Goal: Task Accomplishment & Management: Use online tool/utility

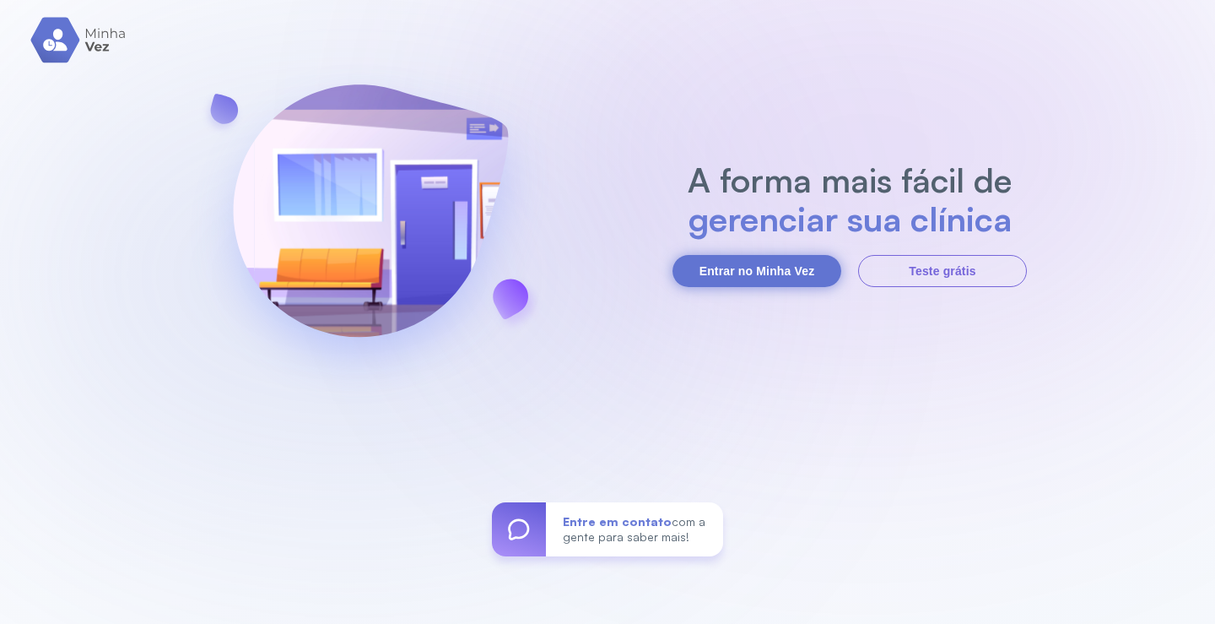
click at [760, 269] on button "Entrar no Minha Vez" at bounding box center [757, 271] width 169 height 32
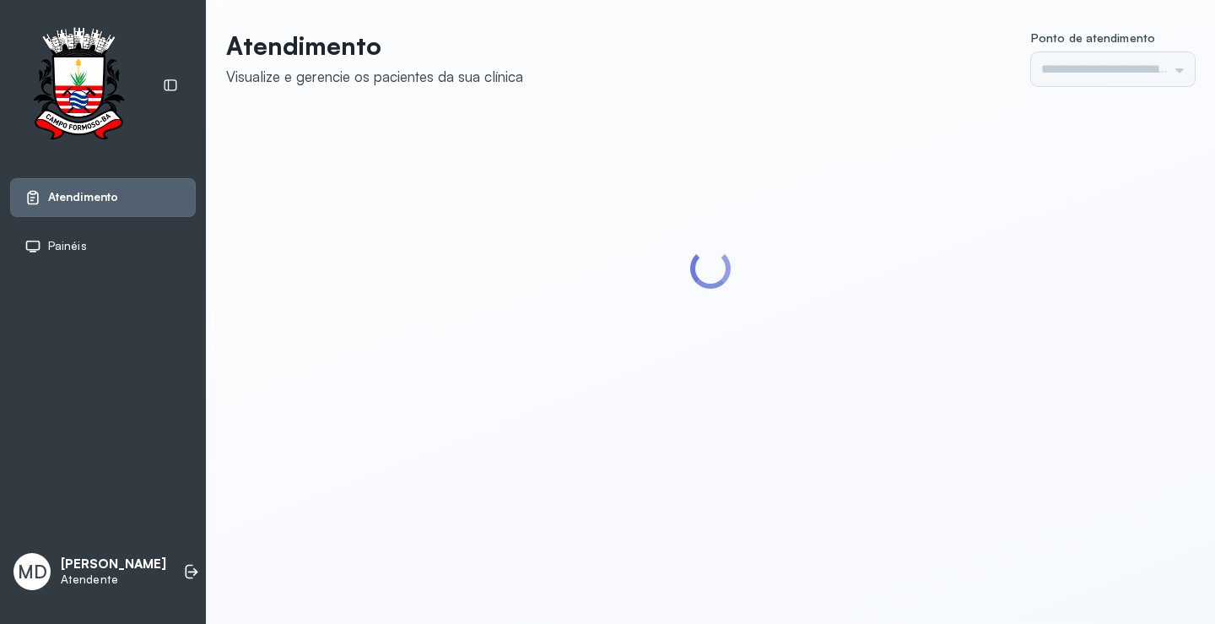
type input "*********"
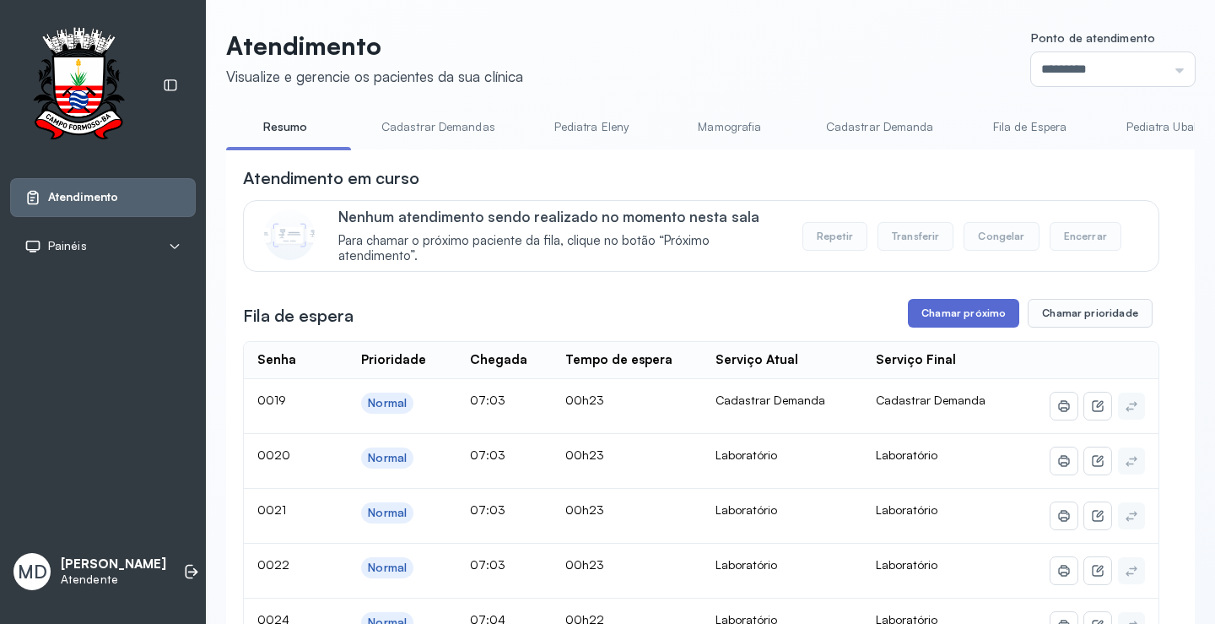
click at [982, 315] on button "Chamar próximo" at bounding box center [963, 313] width 111 height 29
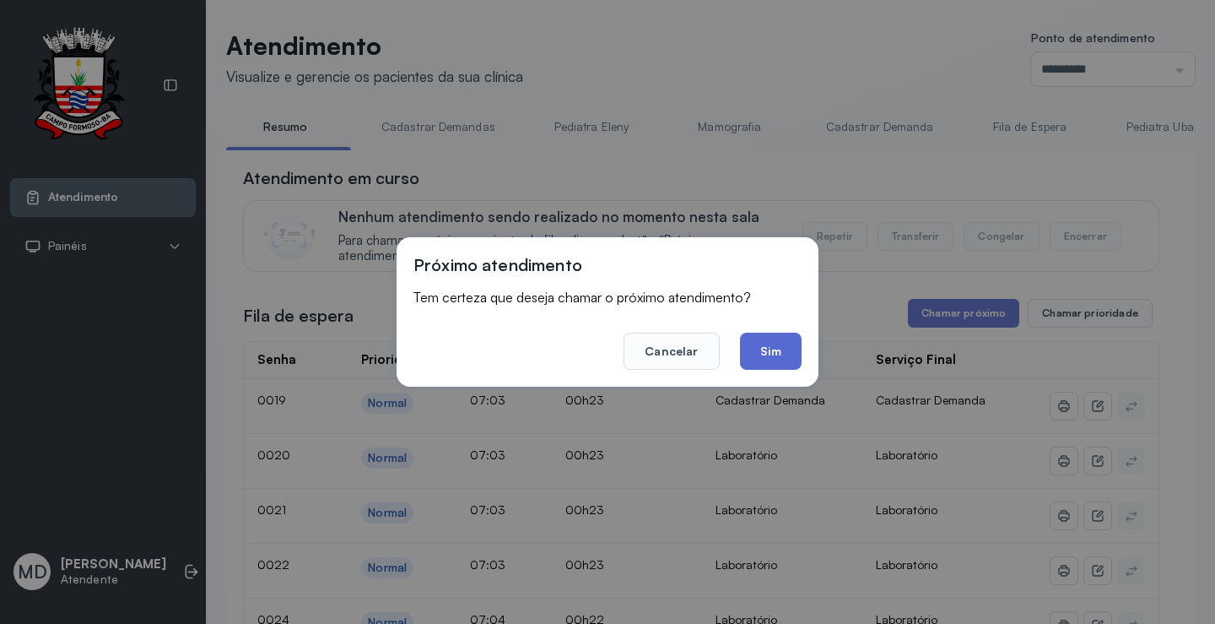
click at [769, 350] on button "Sim" at bounding box center [771, 350] width 62 height 37
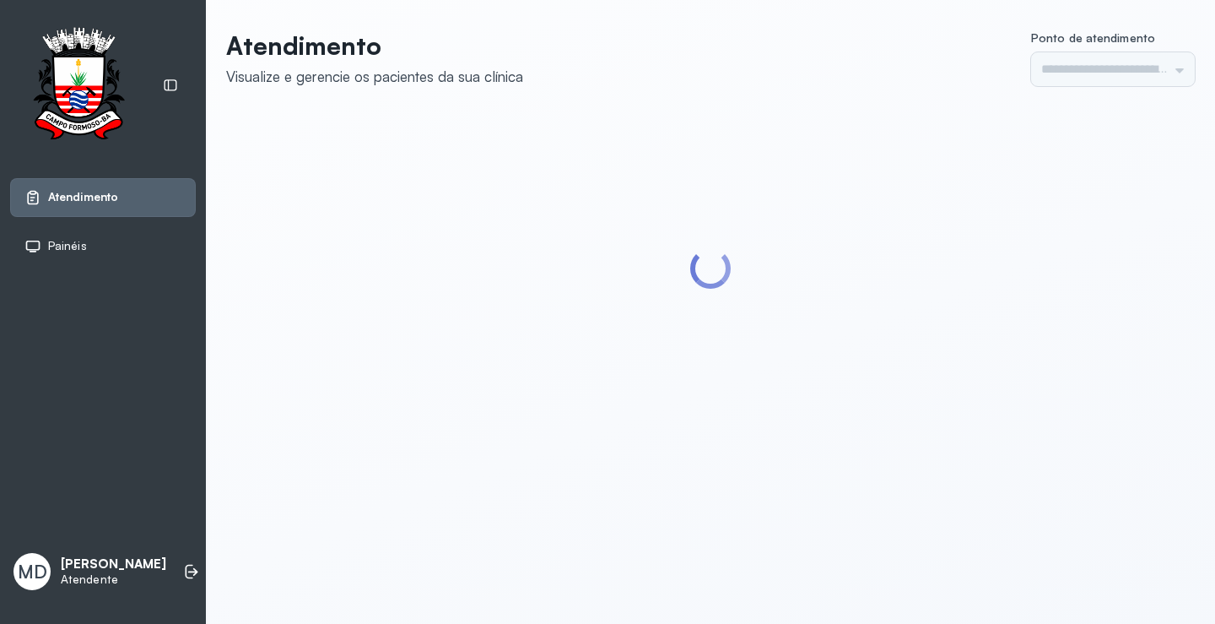
type input "*********"
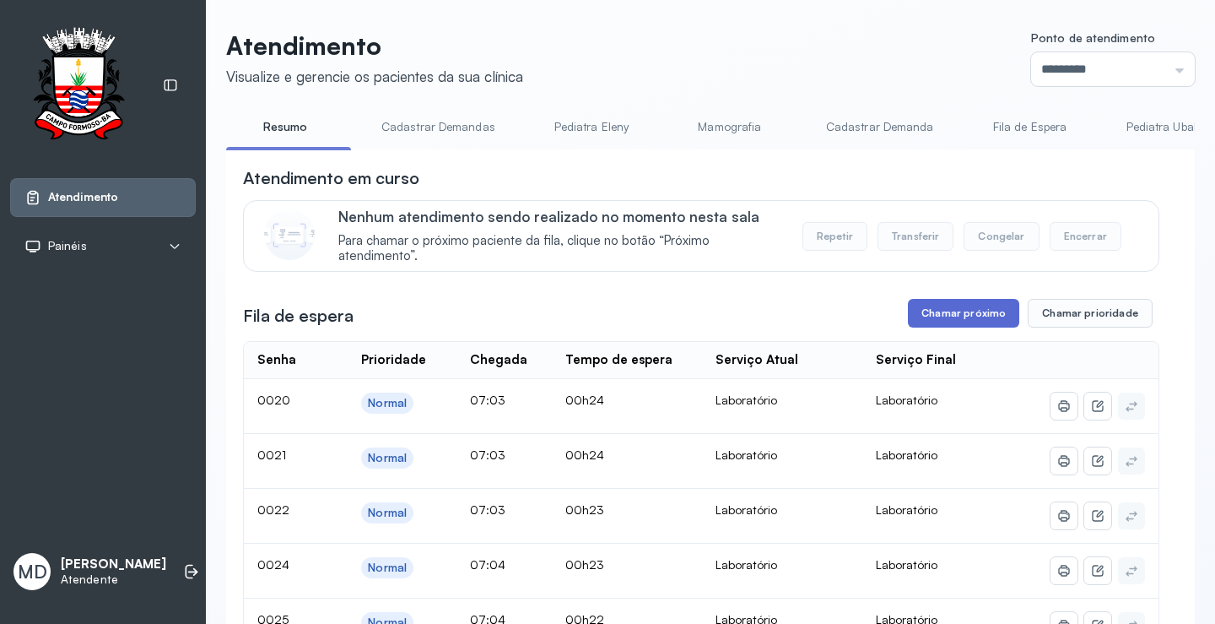
click at [961, 316] on button "Chamar próximo" at bounding box center [963, 313] width 111 height 29
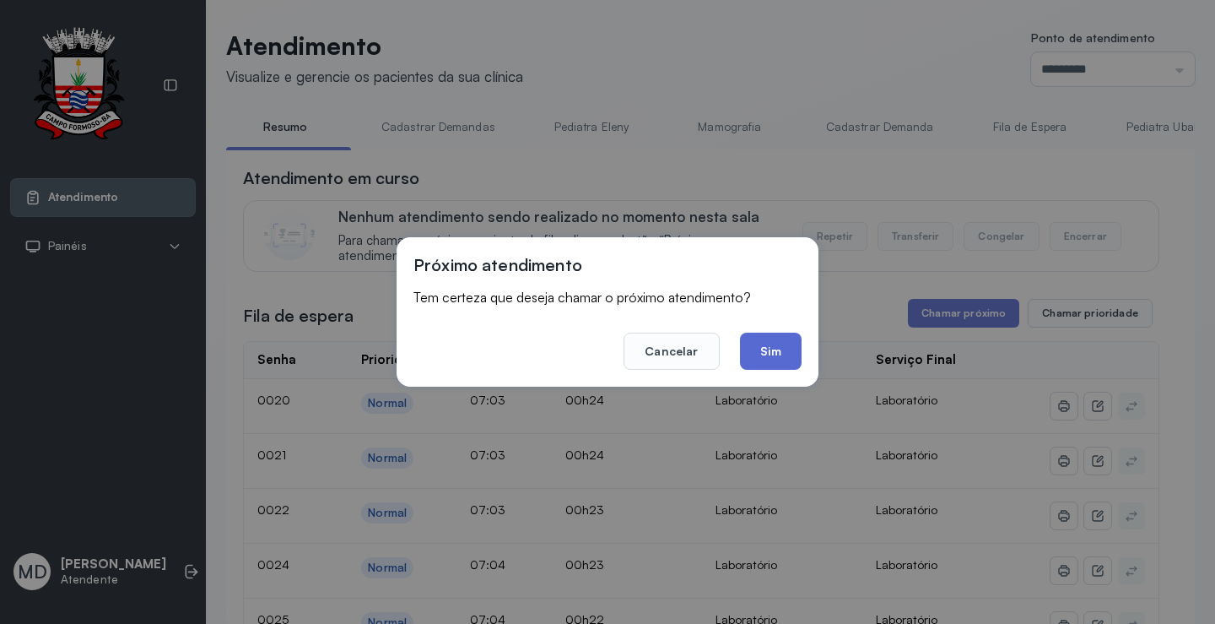
click at [776, 351] on button "Sim" at bounding box center [771, 350] width 62 height 37
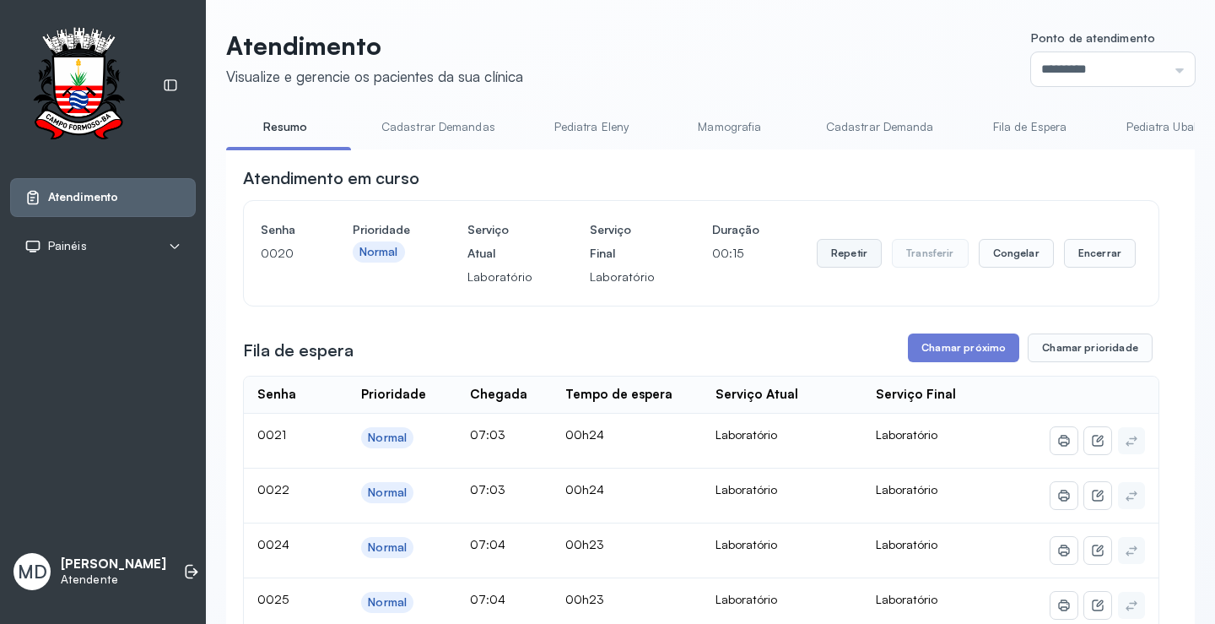
click at [829, 255] on button "Repetir" at bounding box center [849, 253] width 65 height 29
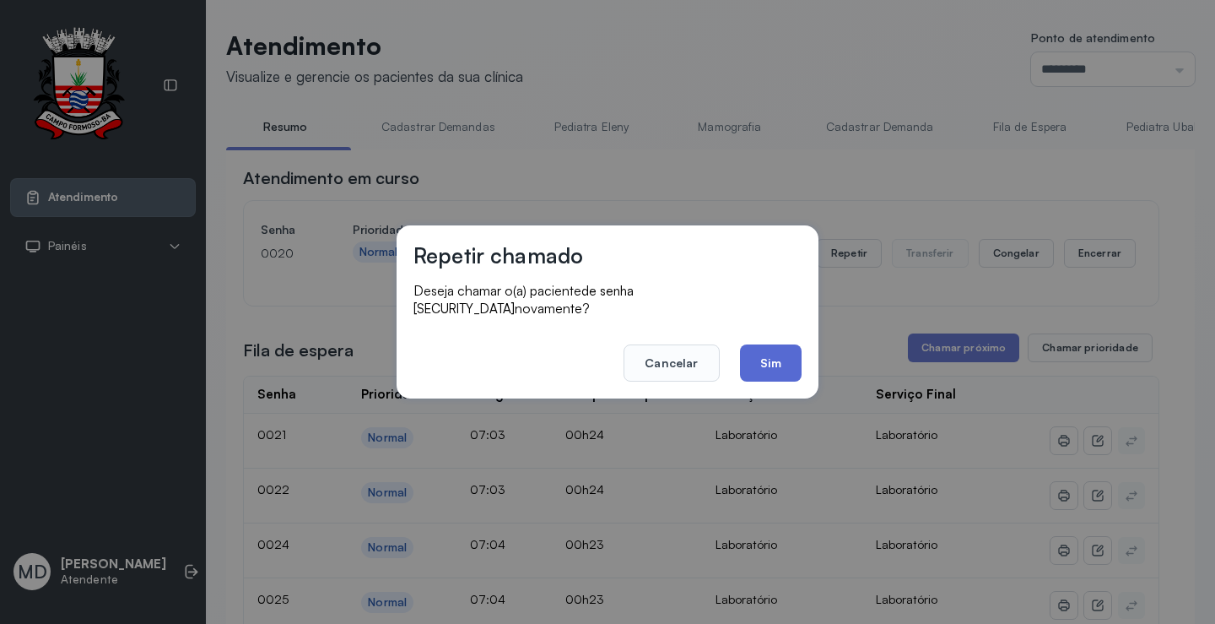
click at [766, 351] on button "Sim" at bounding box center [771, 362] width 62 height 37
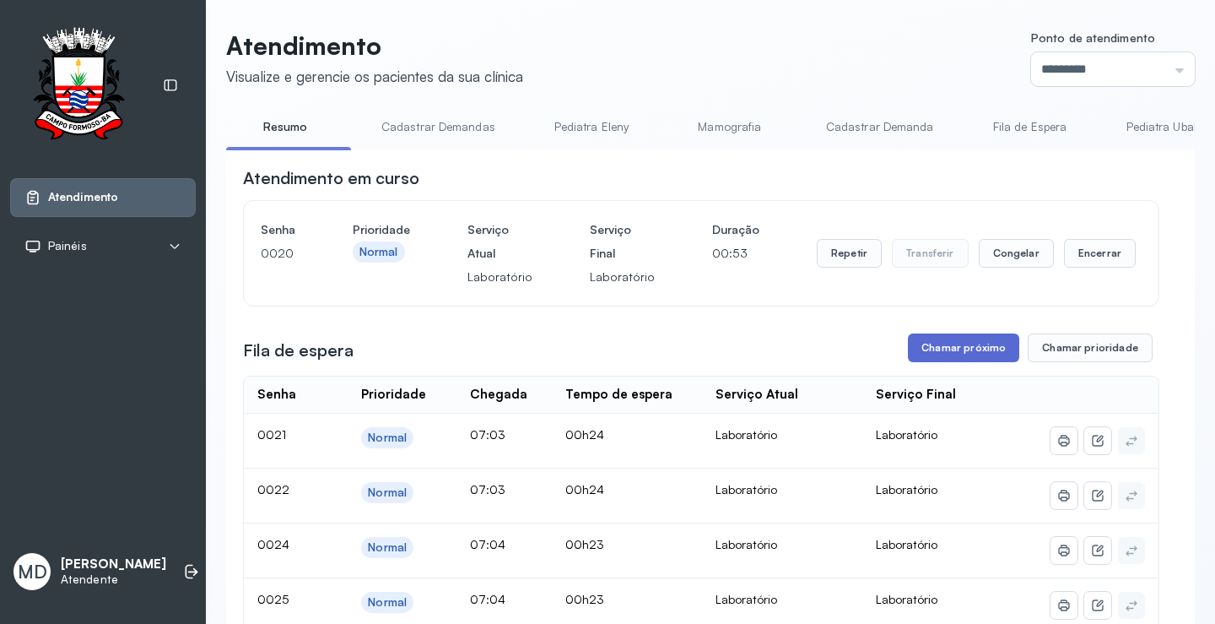
click at [976, 349] on button "Chamar próximo" at bounding box center [963, 347] width 111 height 29
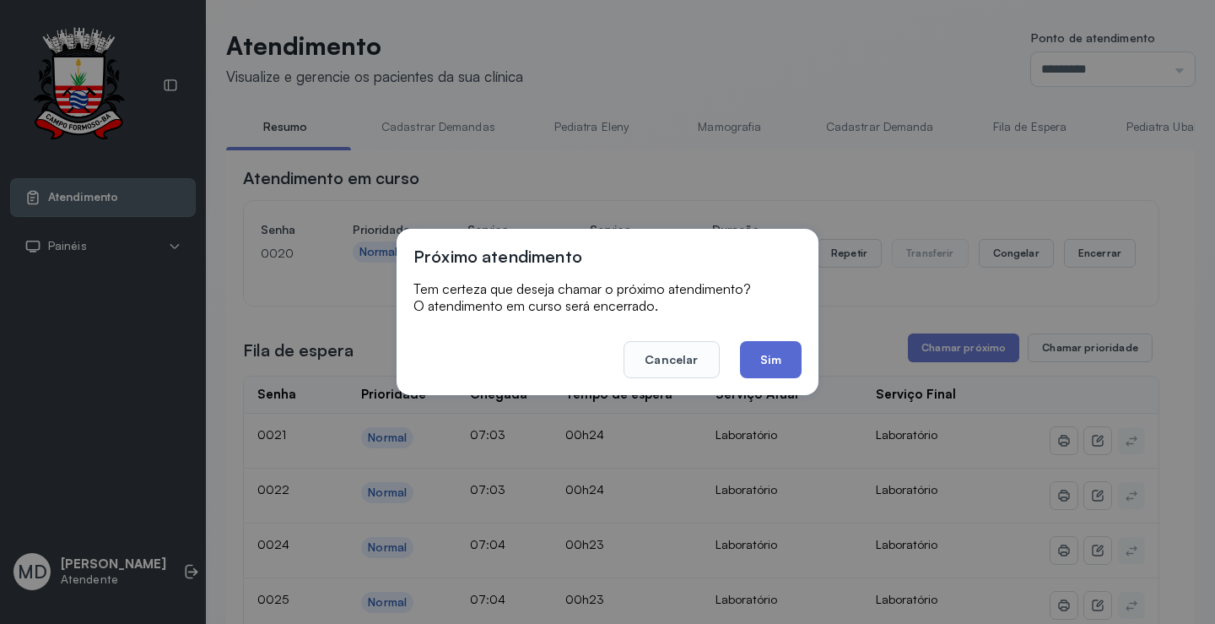
click at [759, 361] on button "Sim" at bounding box center [771, 359] width 62 height 37
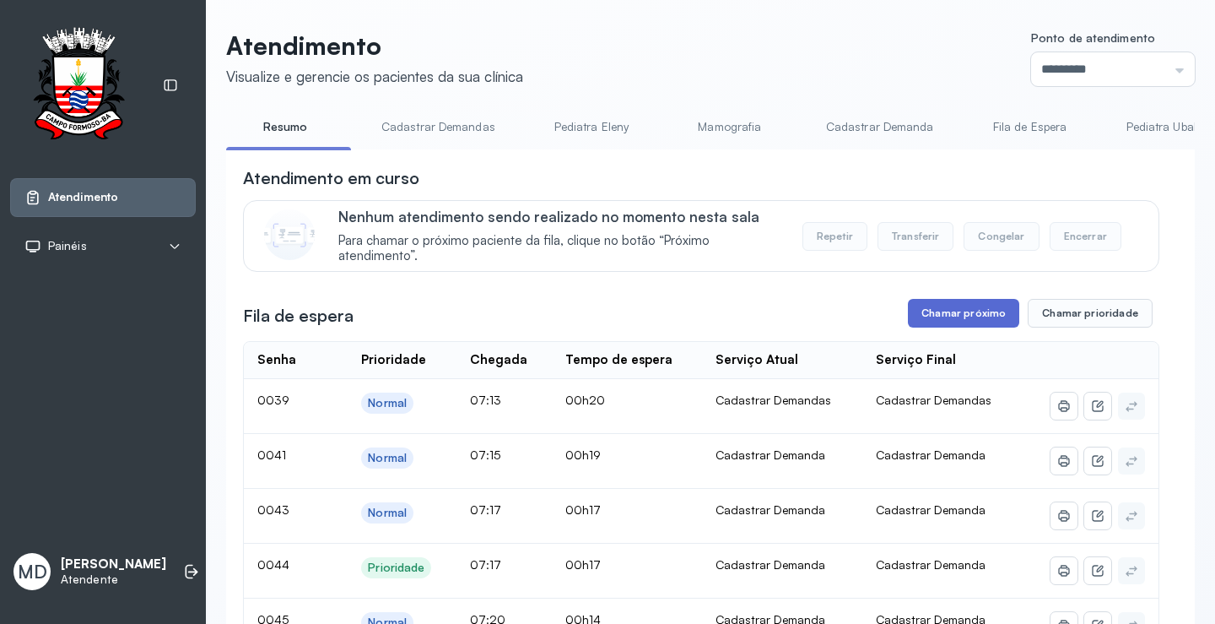
click at [948, 317] on button "Chamar próximo" at bounding box center [963, 313] width 111 height 29
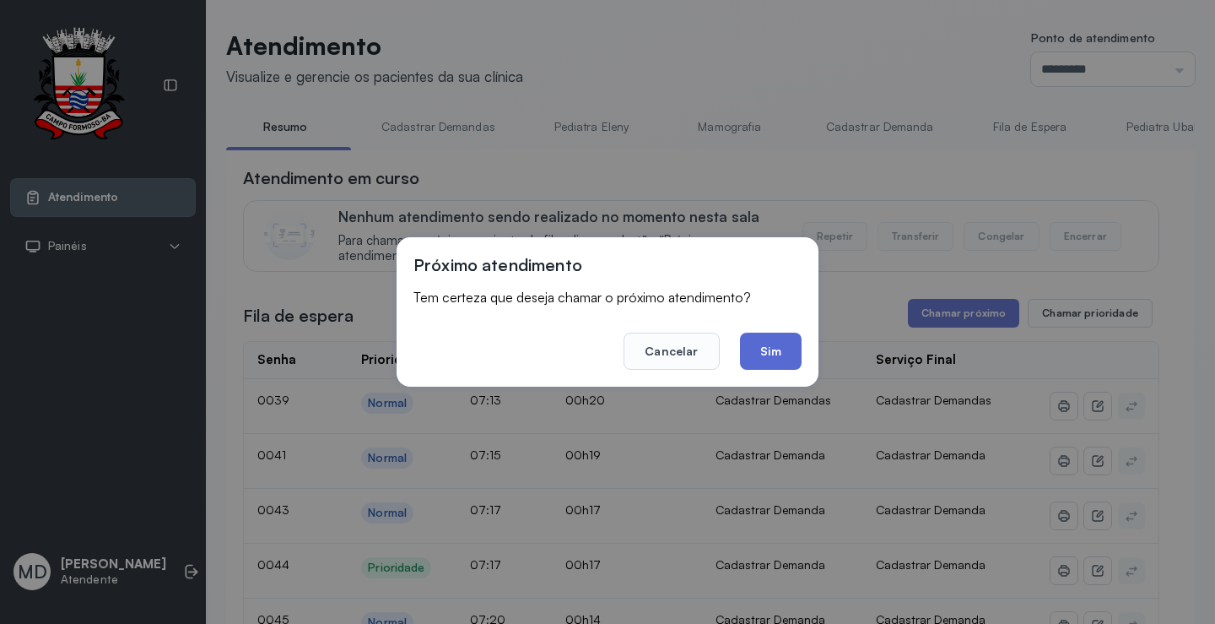
click at [781, 337] on button "Sim" at bounding box center [771, 350] width 62 height 37
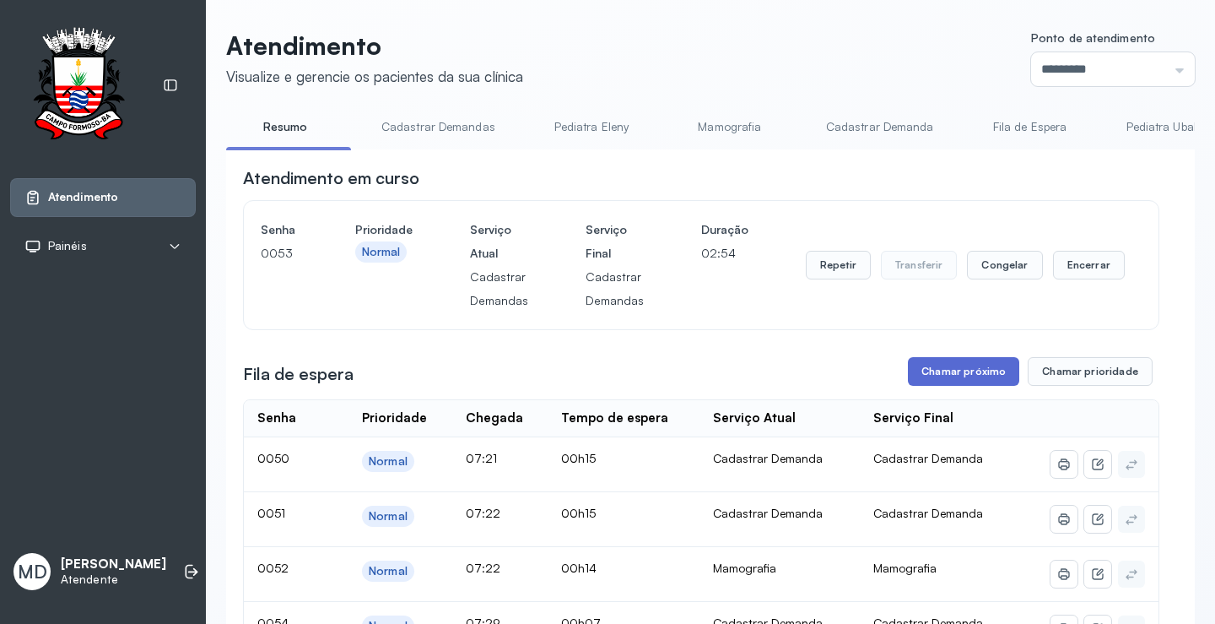
click at [938, 374] on button "Chamar próximo" at bounding box center [963, 371] width 111 height 29
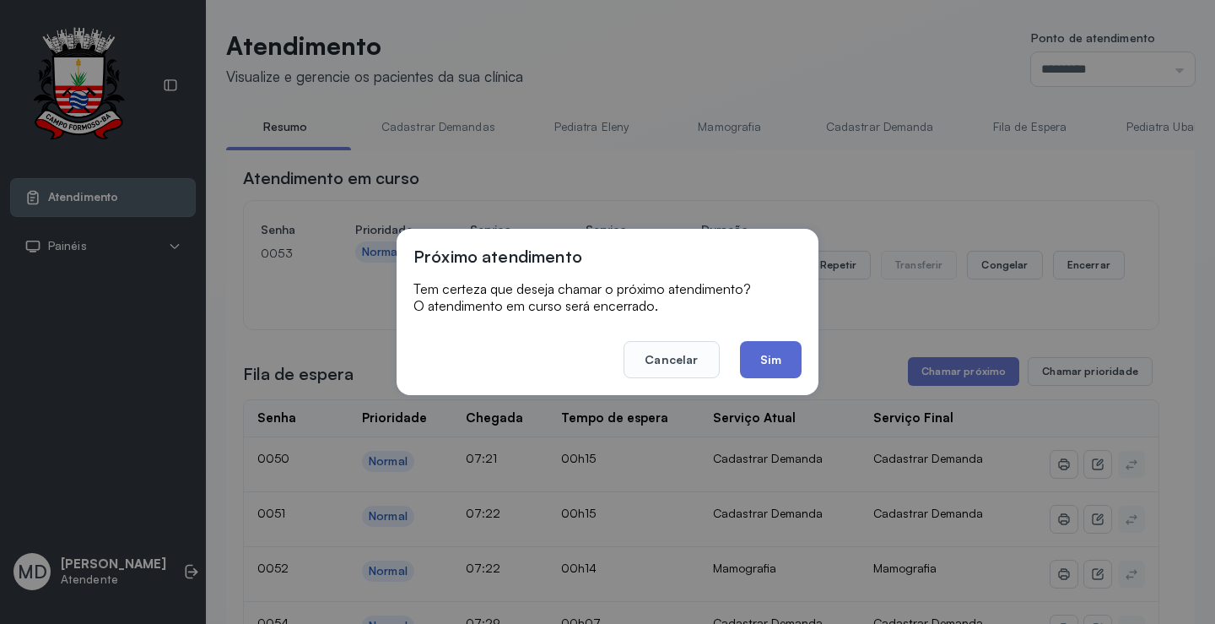
click at [753, 358] on button "Sim" at bounding box center [771, 359] width 62 height 37
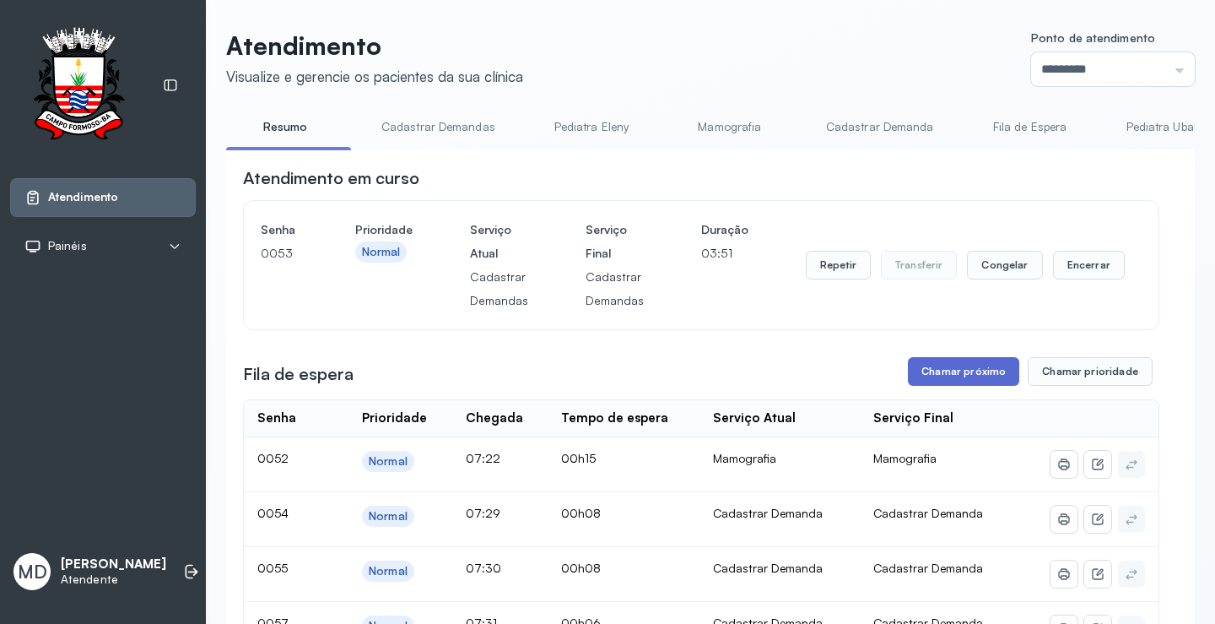
click at [955, 374] on button "Chamar próximo" at bounding box center [963, 371] width 111 height 29
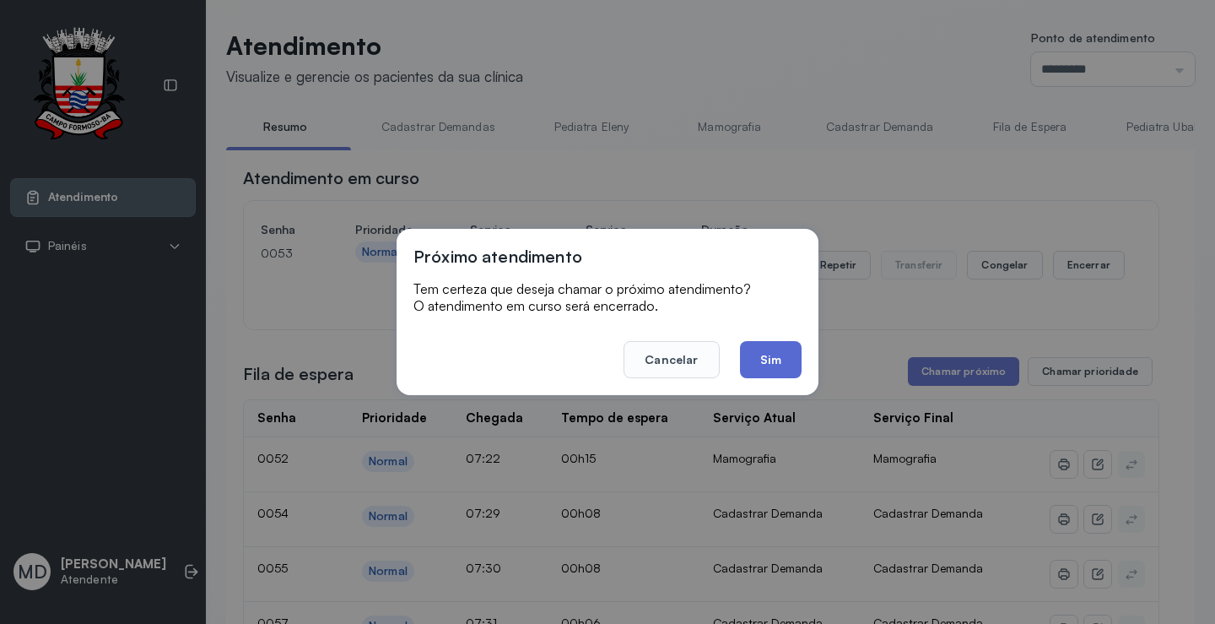
click at [776, 360] on button "Sim" at bounding box center [771, 359] width 62 height 37
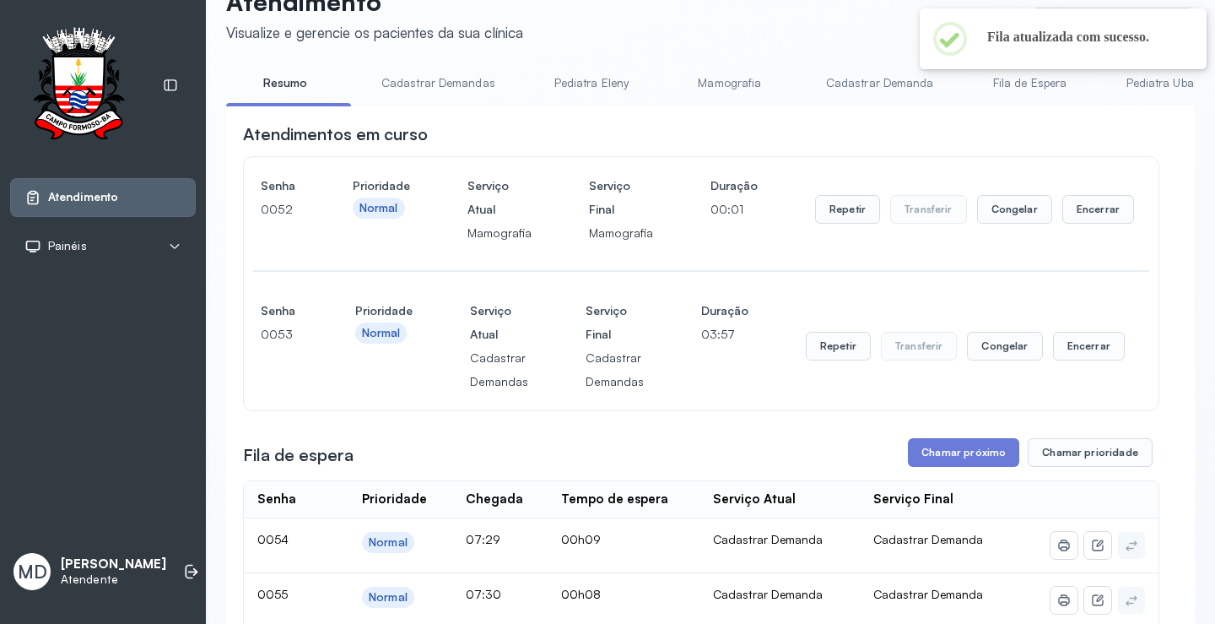
scroll to position [84, 0]
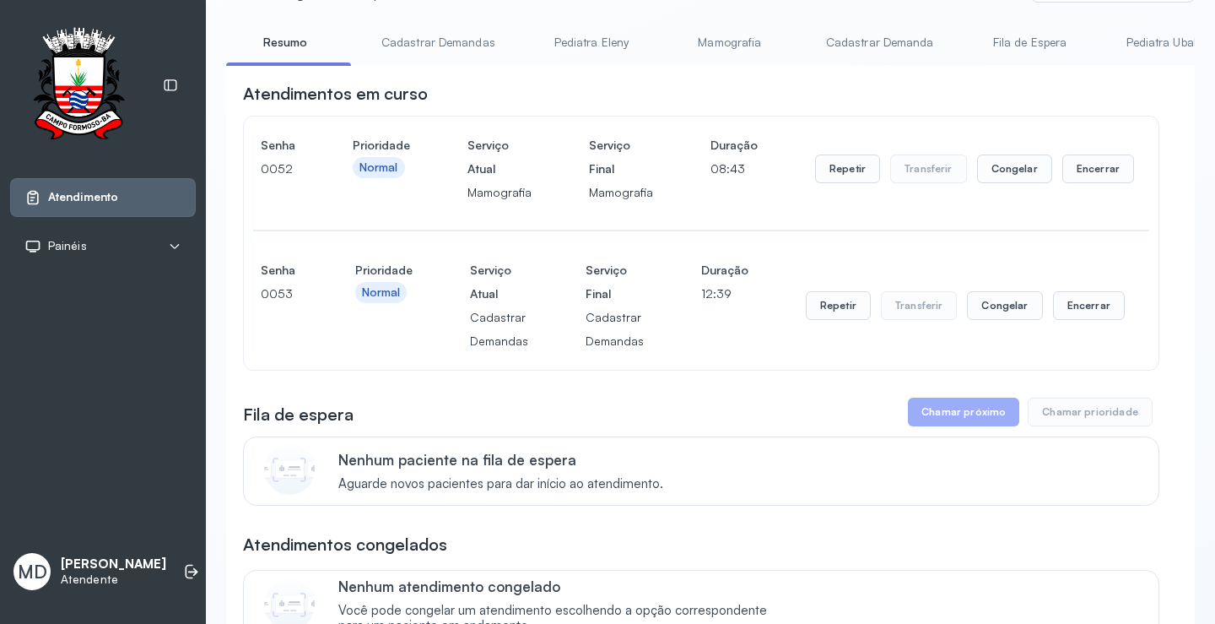
click at [970, 414] on button "Chamar próximo" at bounding box center [963, 411] width 111 height 29
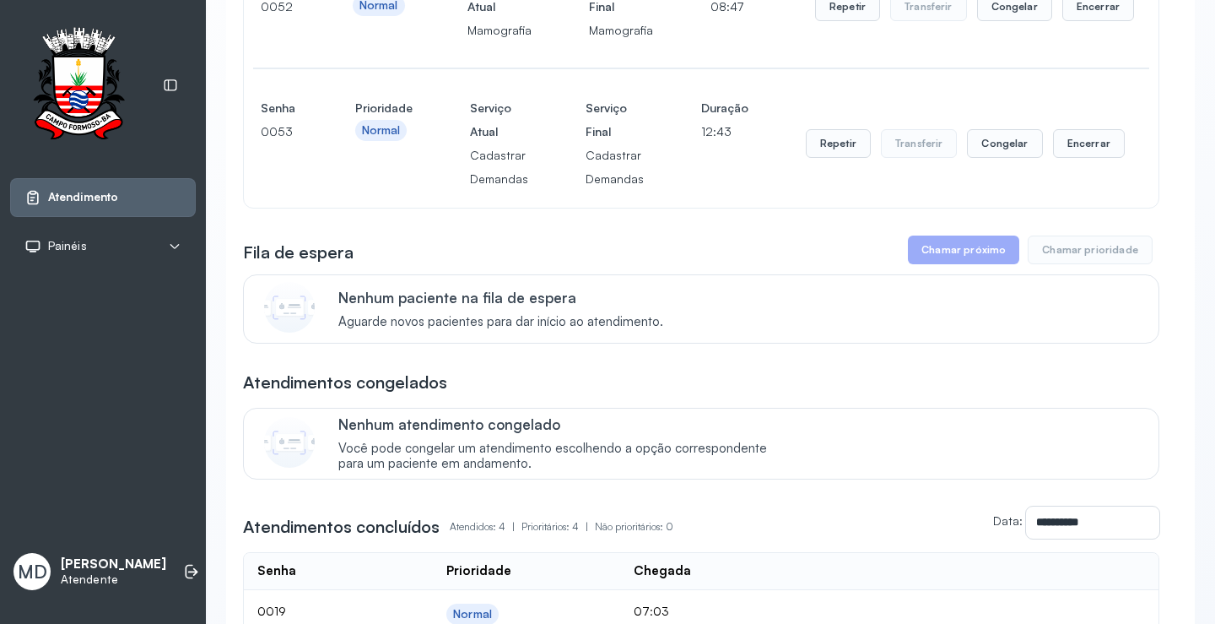
scroll to position [253, 0]
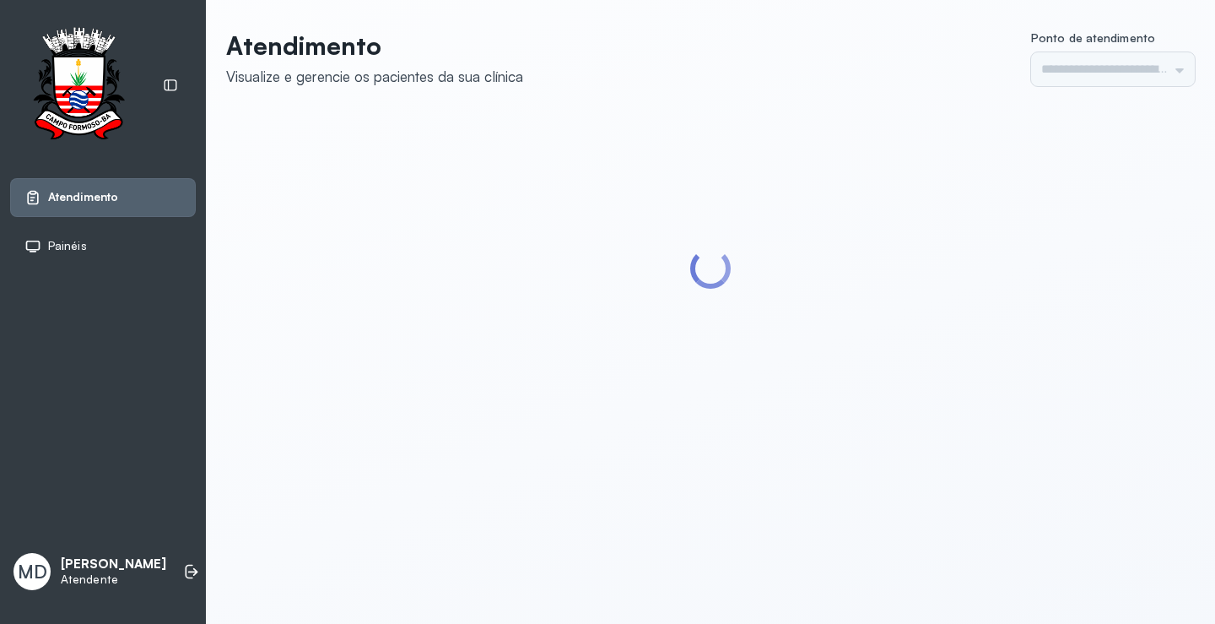
type input "*********"
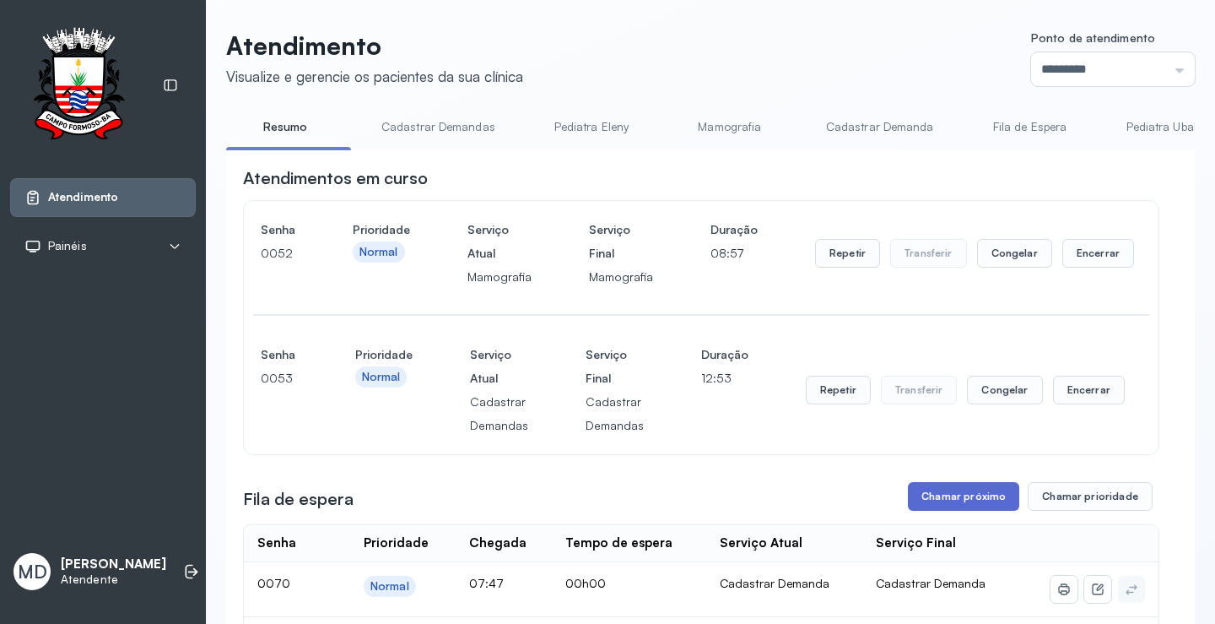
click at [977, 495] on button "Chamar próximo" at bounding box center [963, 496] width 111 height 29
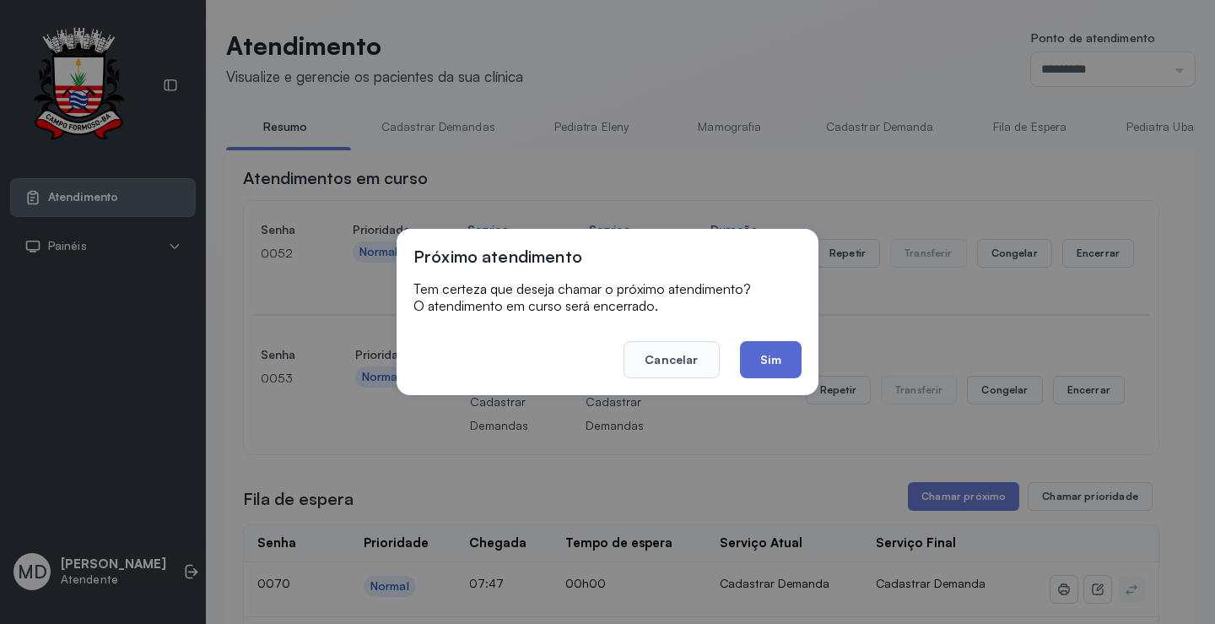
click at [773, 352] on button "Sim" at bounding box center [771, 359] width 62 height 37
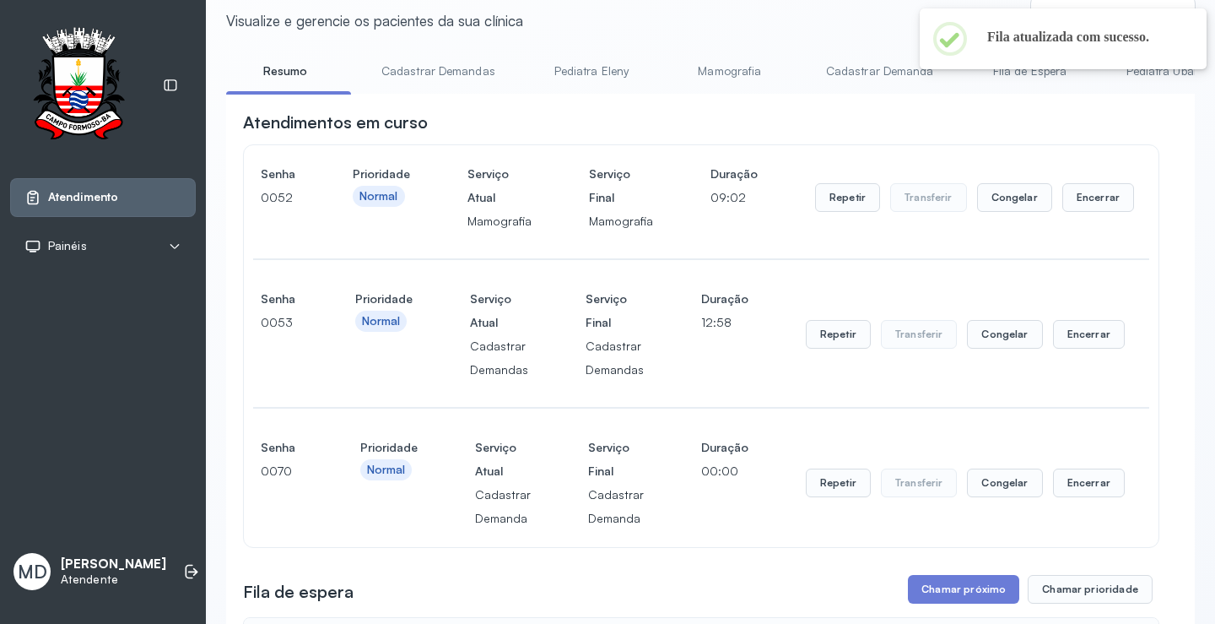
scroll to position [84, 0]
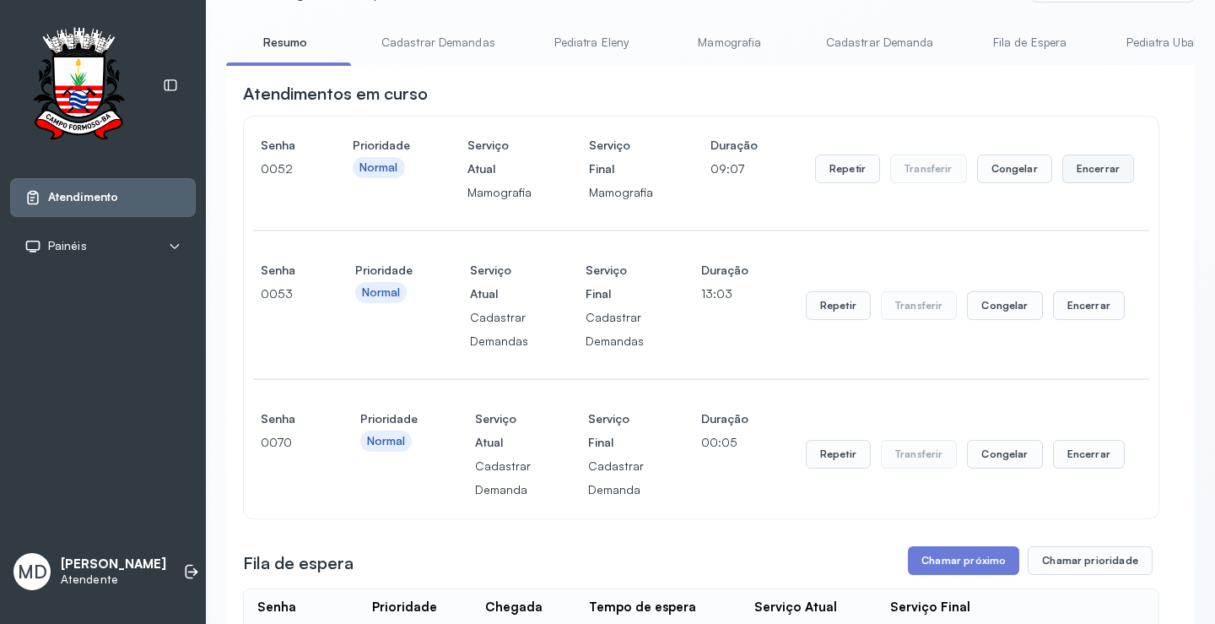
click at [1085, 169] on button "Encerrar" at bounding box center [1098, 168] width 72 height 29
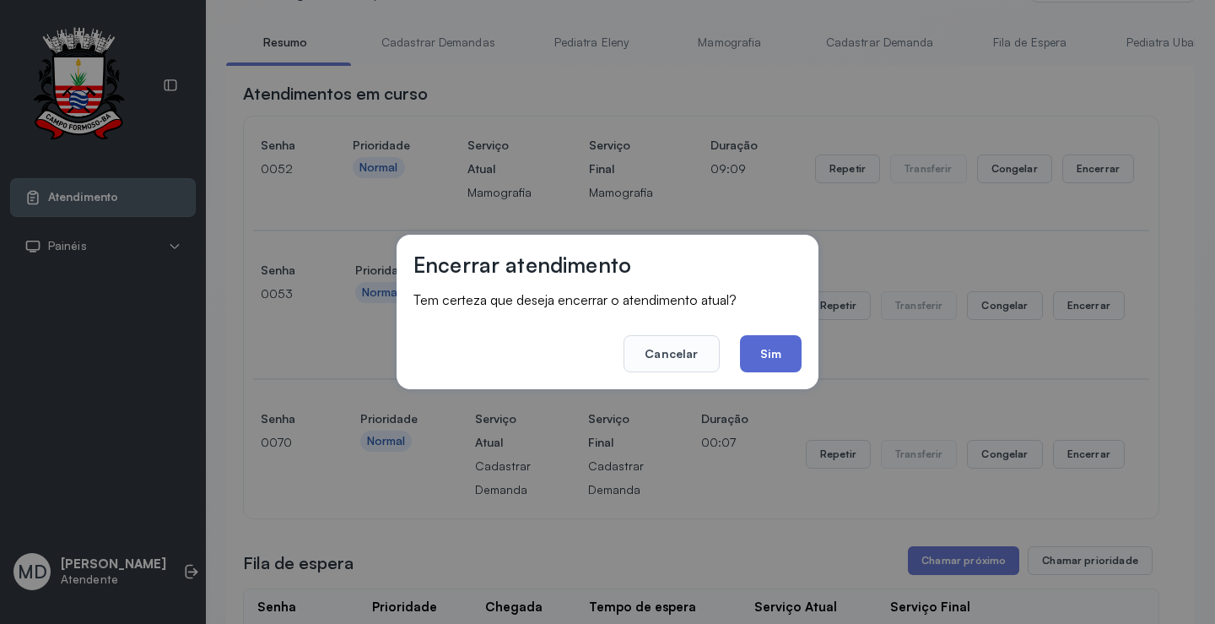
click at [760, 343] on button "Sim" at bounding box center [771, 353] width 62 height 37
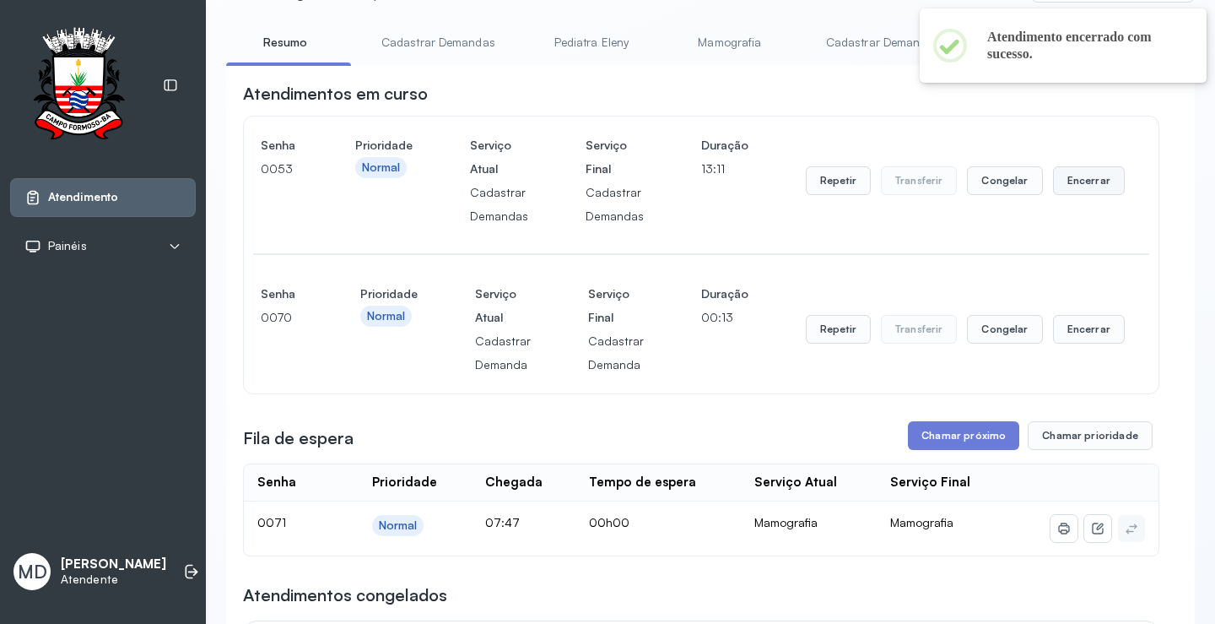
click at [1082, 182] on button "Encerrar" at bounding box center [1089, 180] width 72 height 29
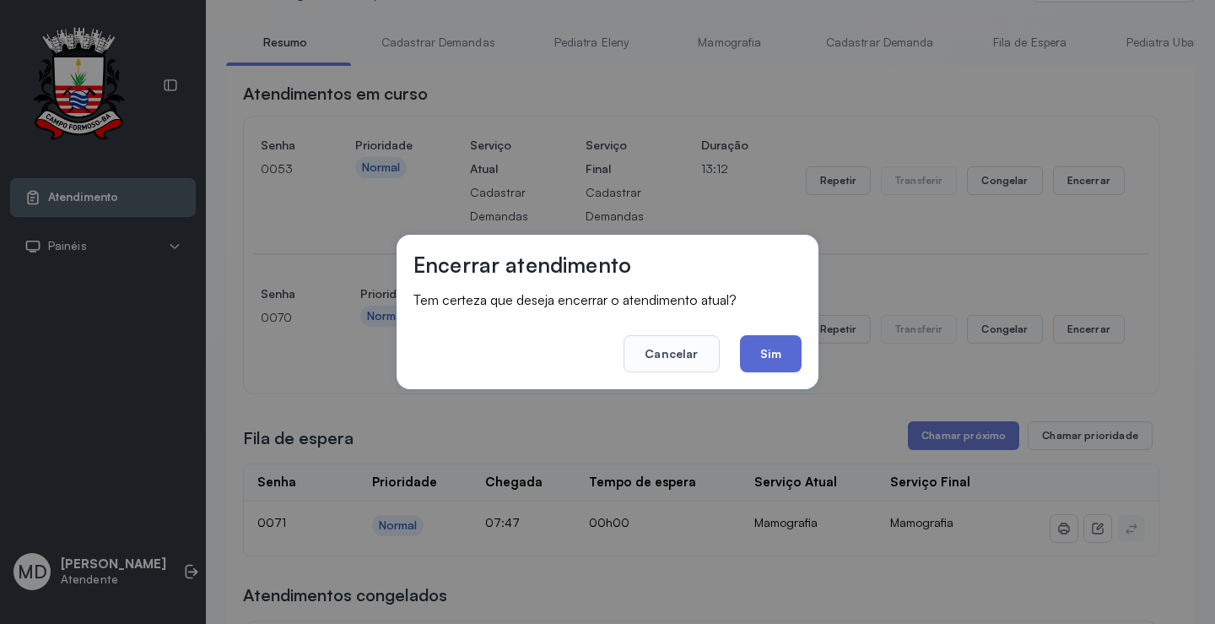
click at [751, 353] on button "Sim" at bounding box center [771, 353] width 62 height 37
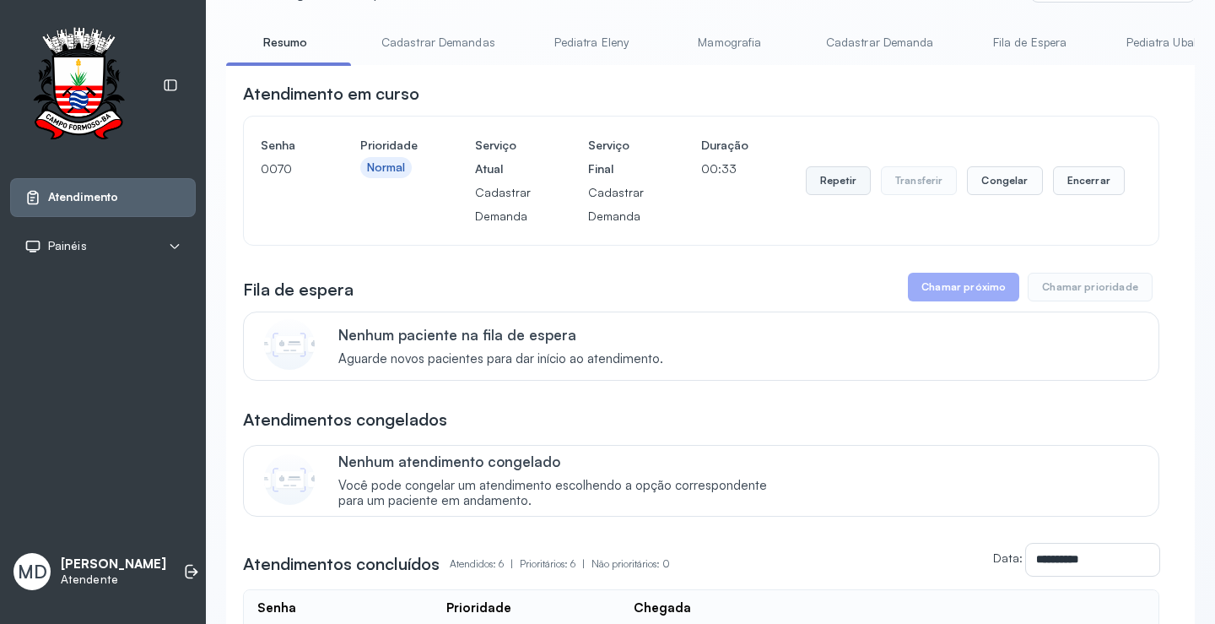
click at [827, 180] on button "Repetir" at bounding box center [838, 180] width 65 height 29
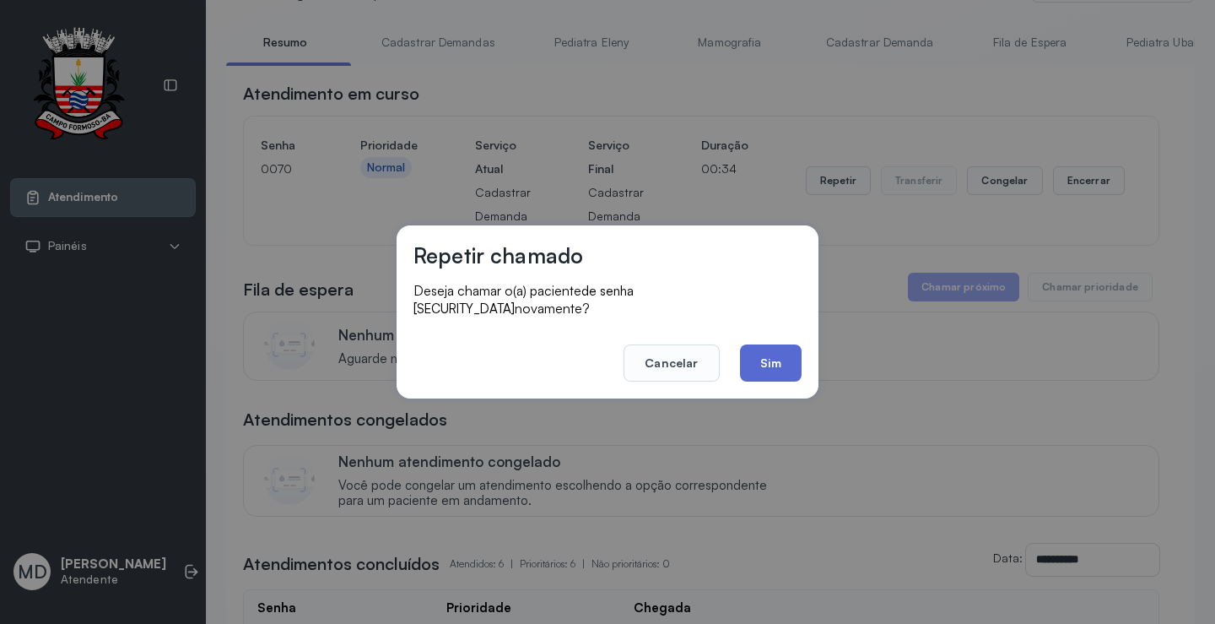
click at [768, 350] on button "Sim" at bounding box center [771, 362] width 62 height 37
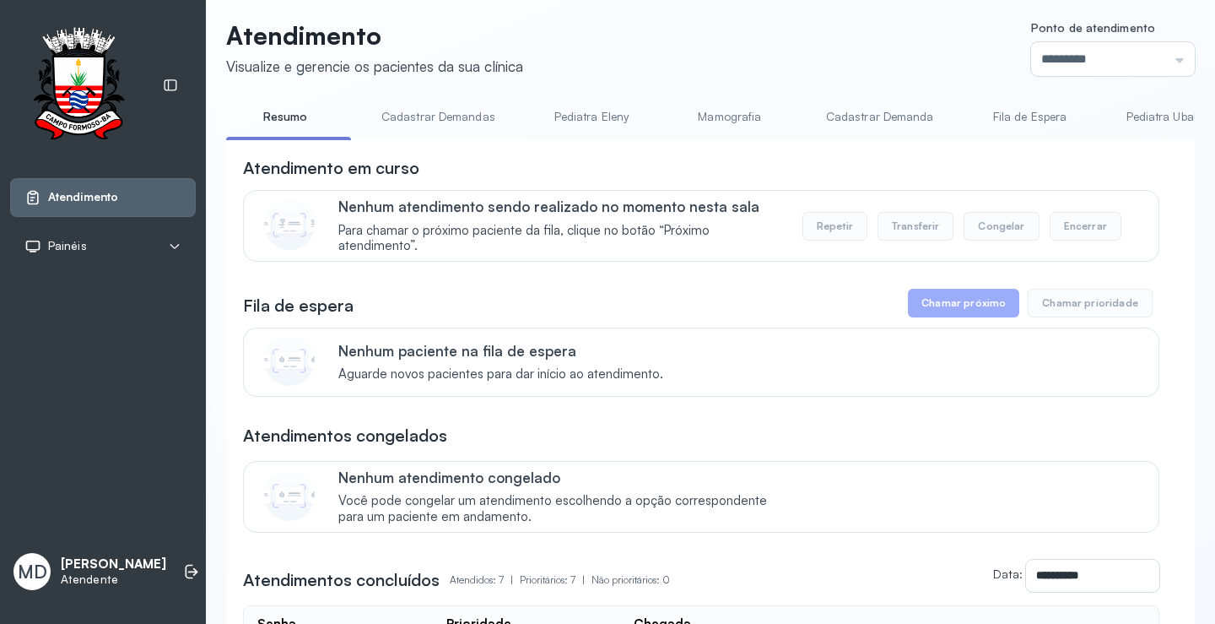
scroll to position [0, 0]
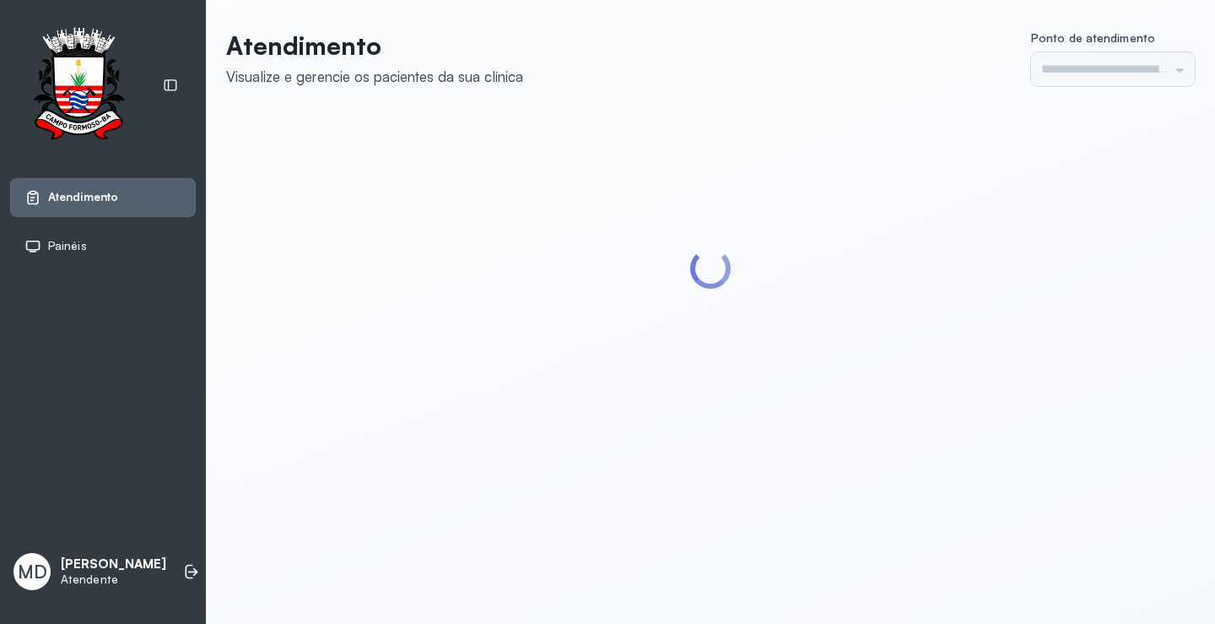
type input "*********"
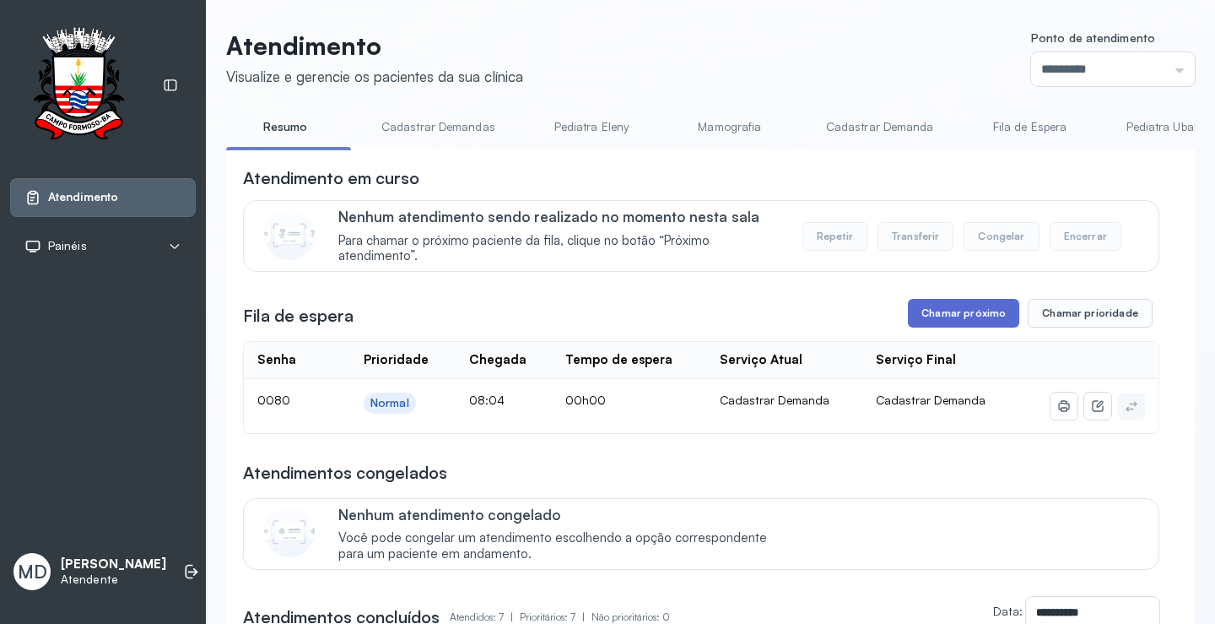
click at [981, 312] on button "Chamar próximo" at bounding box center [963, 313] width 111 height 29
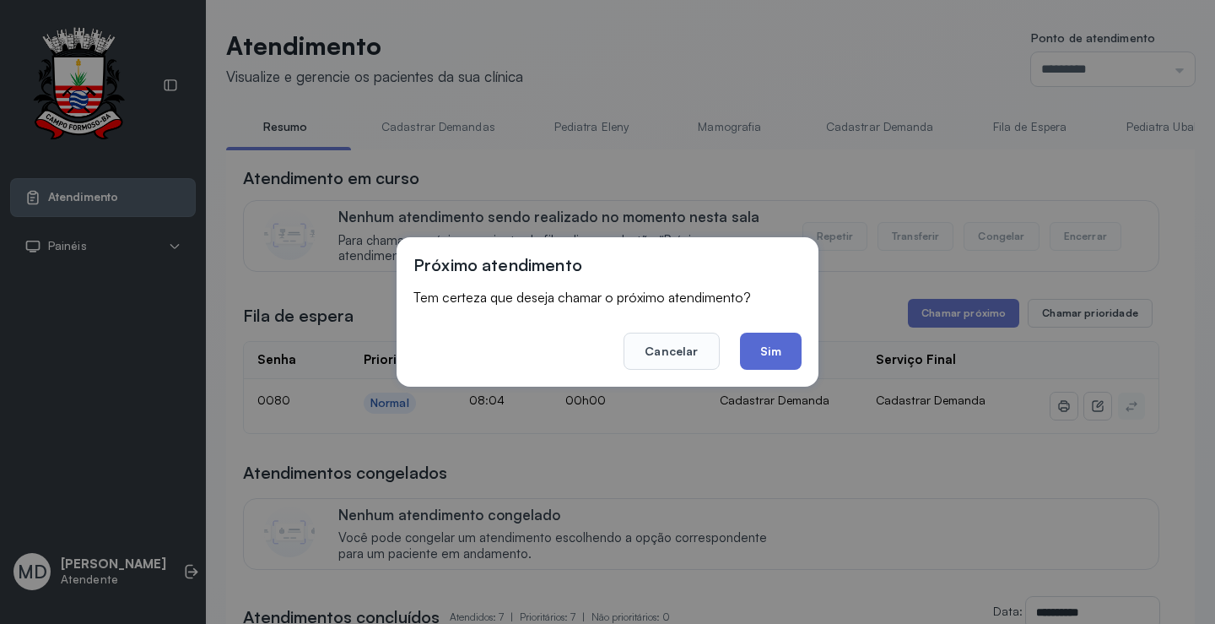
click at [776, 353] on button "Sim" at bounding box center [771, 350] width 62 height 37
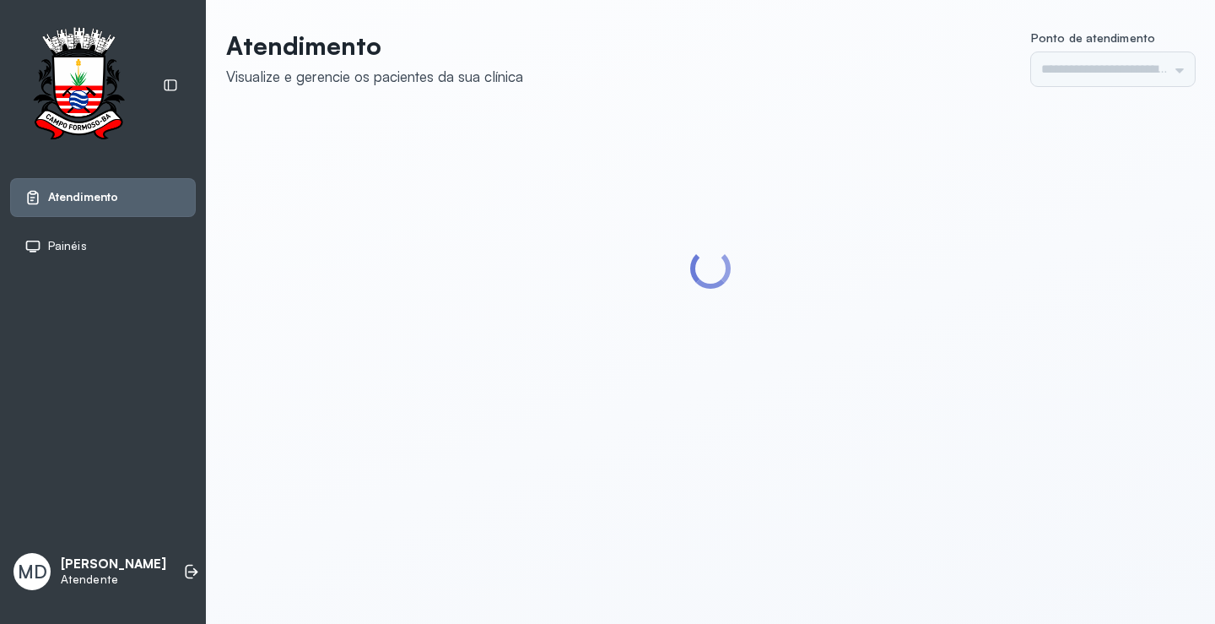
type input "*********"
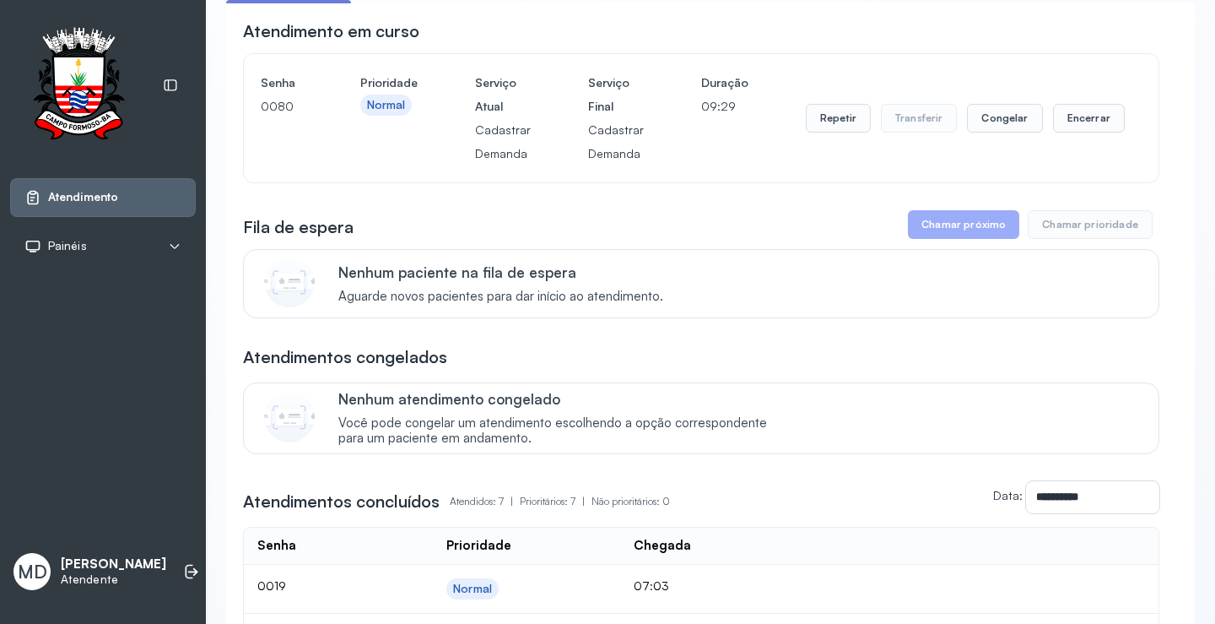
scroll to position [169, 0]
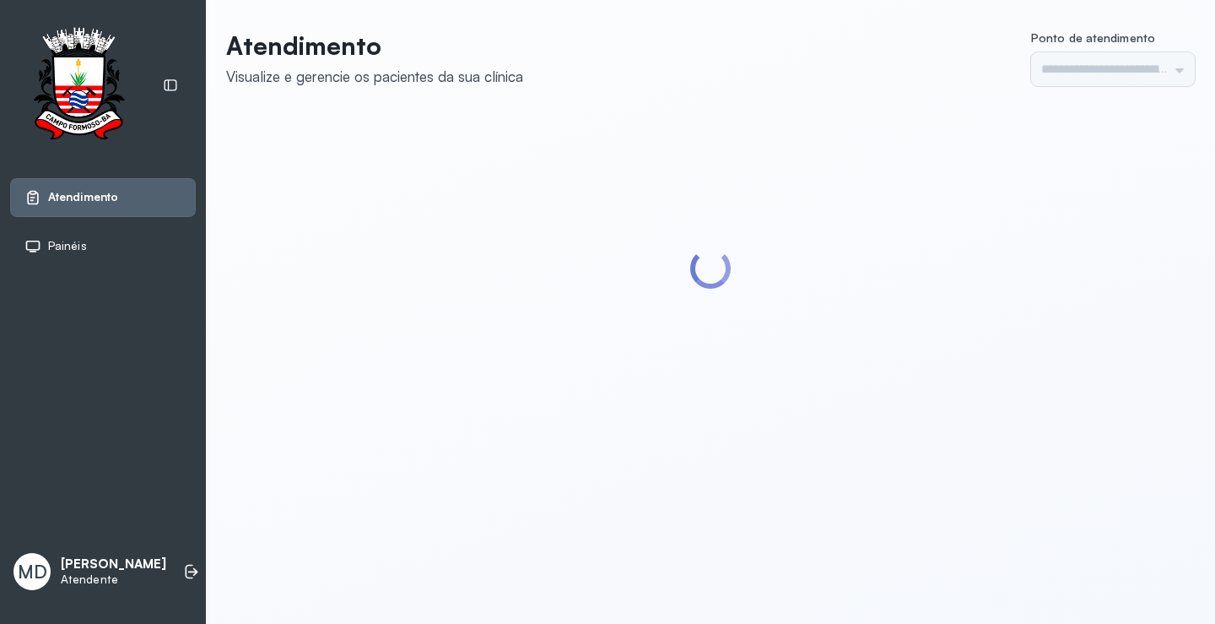
type input "*********"
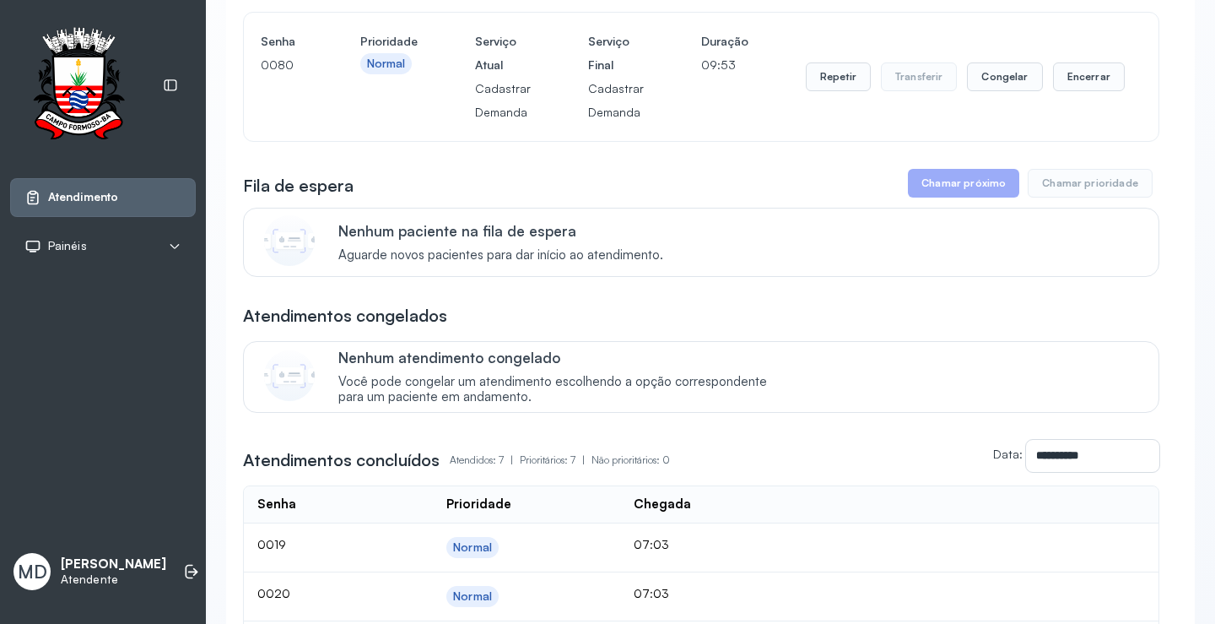
scroll to position [169, 0]
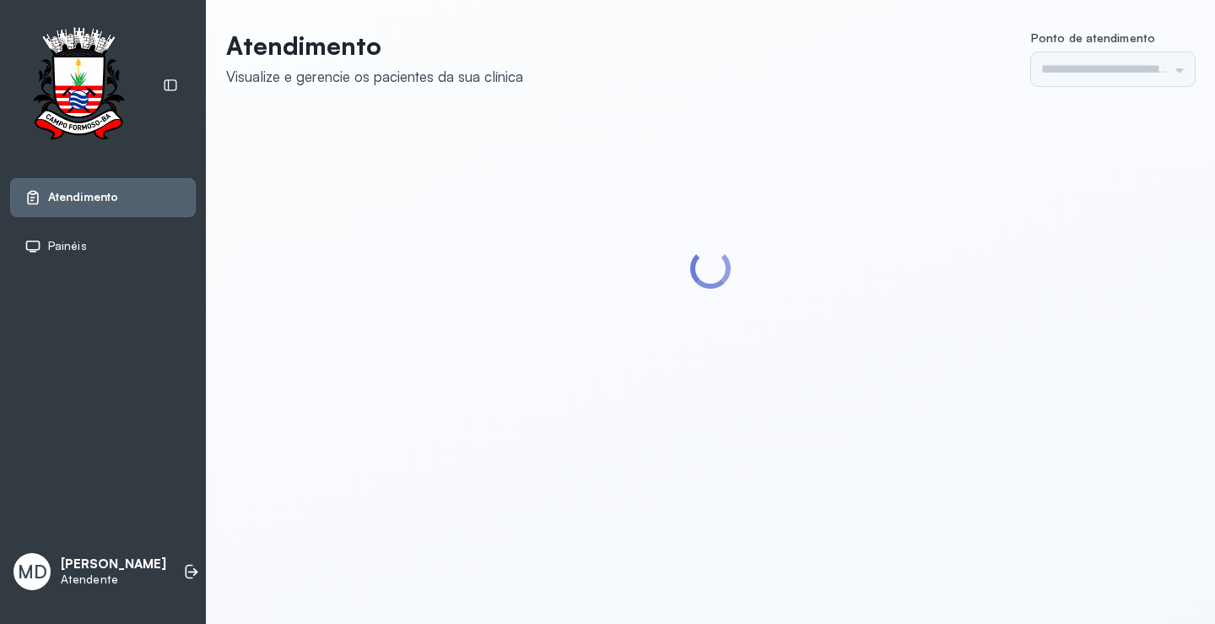
type input "*********"
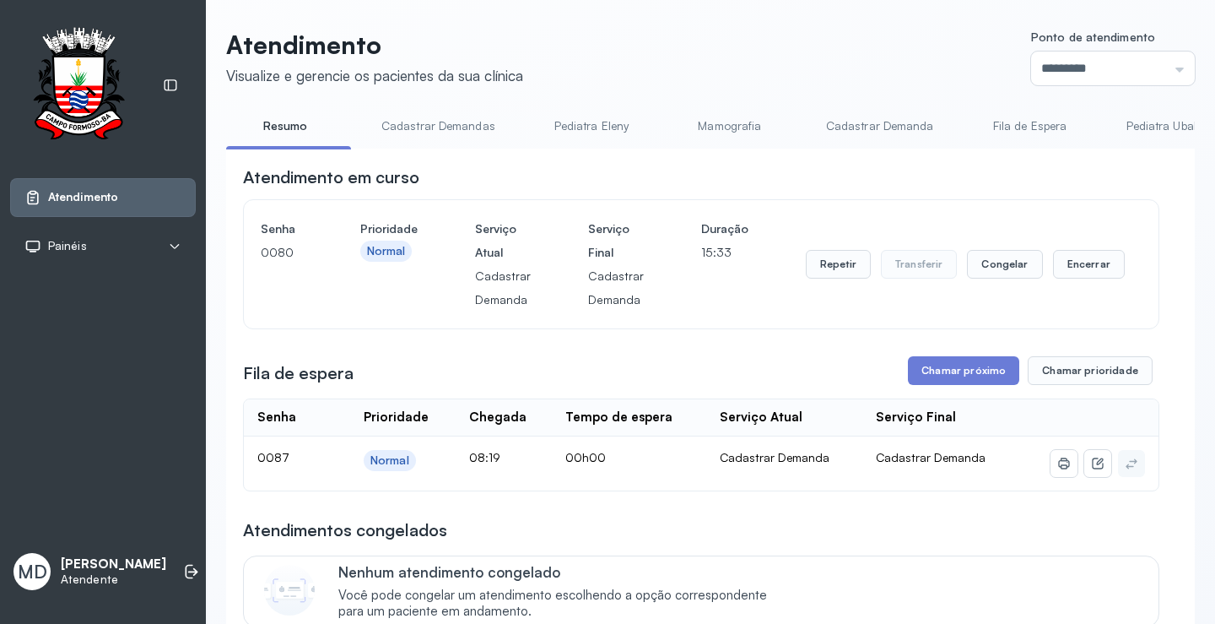
scroll to position [84, 0]
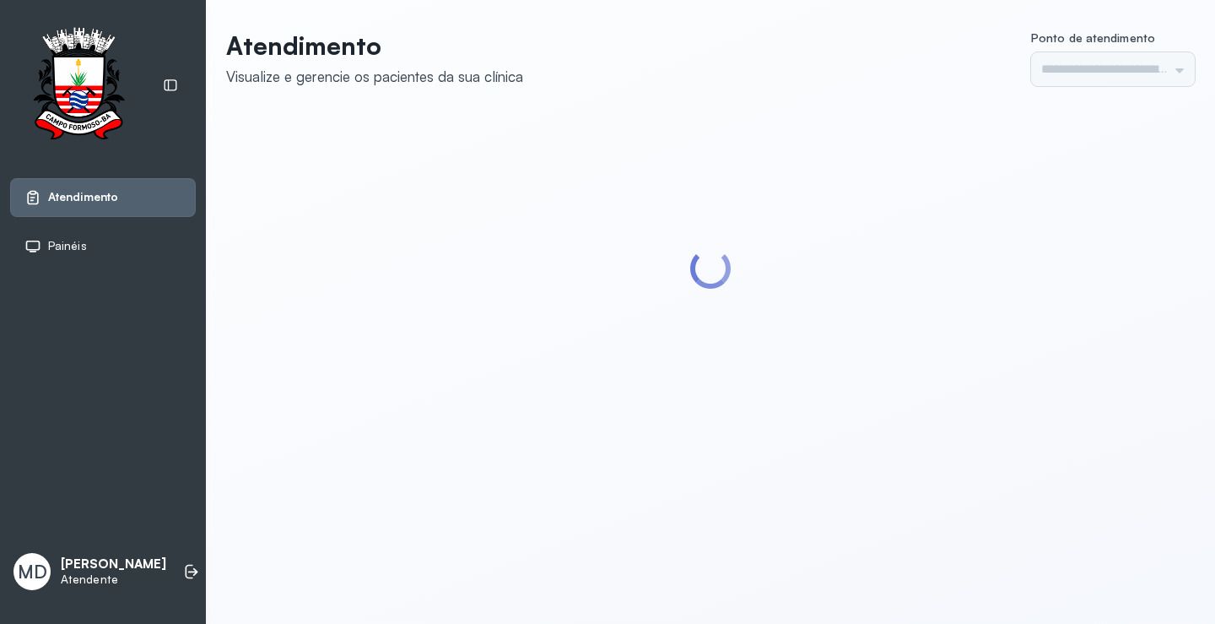
type input "*********"
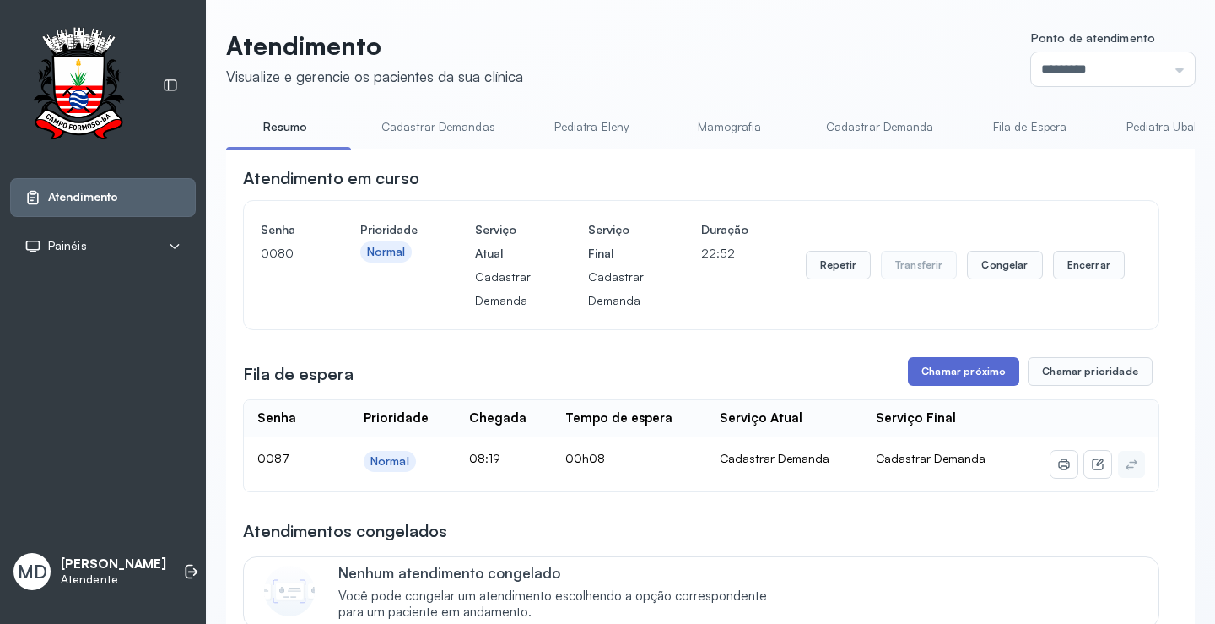
click at [976, 370] on button "Chamar próximo" at bounding box center [963, 371] width 111 height 29
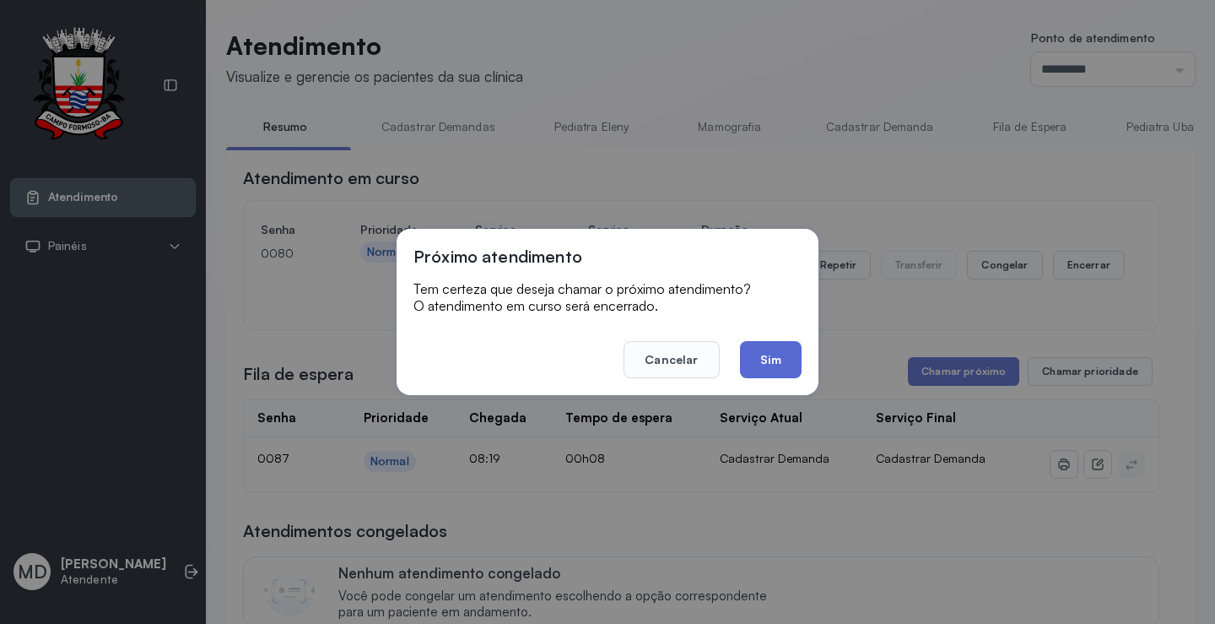
click at [773, 358] on button "Sim" at bounding box center [771, 359] width 62 height 37
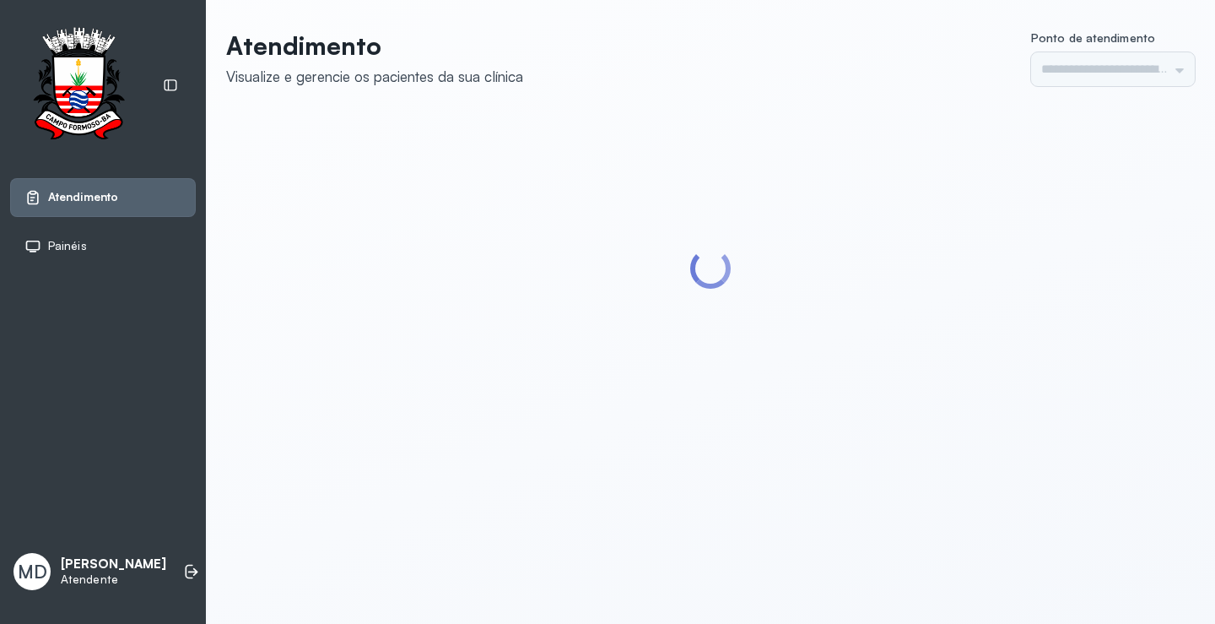
type input "*********"
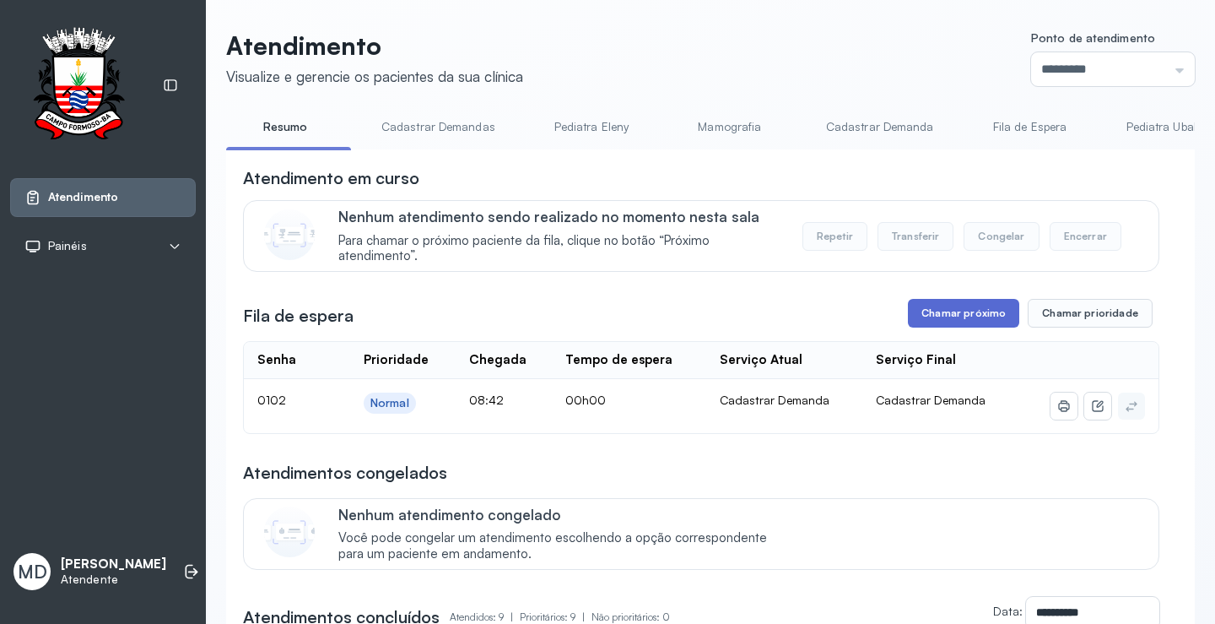
click at [964, 323] on button "Chamar próximo" at bounding box center [963, 313] width 111 height 29
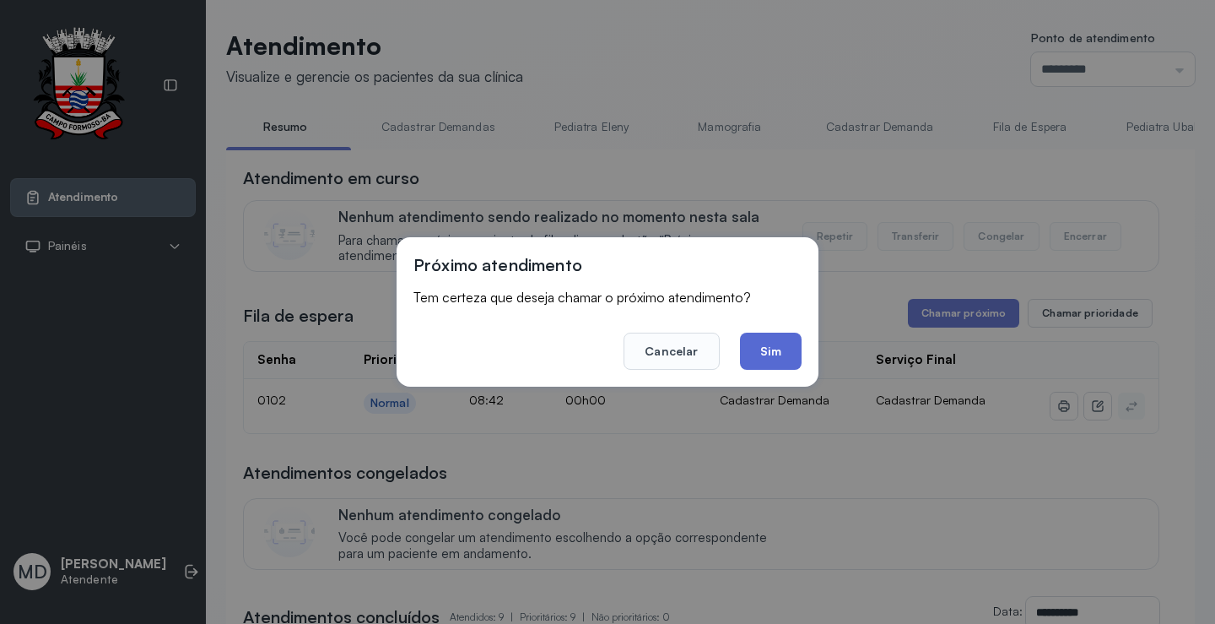
click at [768, 342] on button "Sim" at bounding box center [771, 350] width 62 height 37
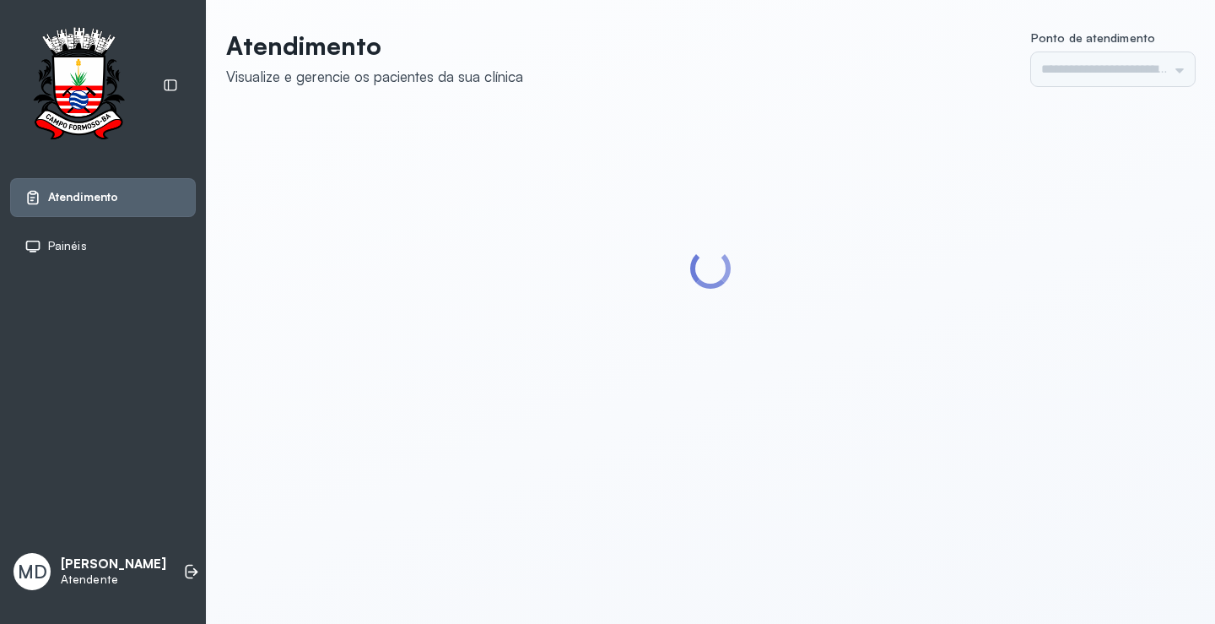
type input "*********"
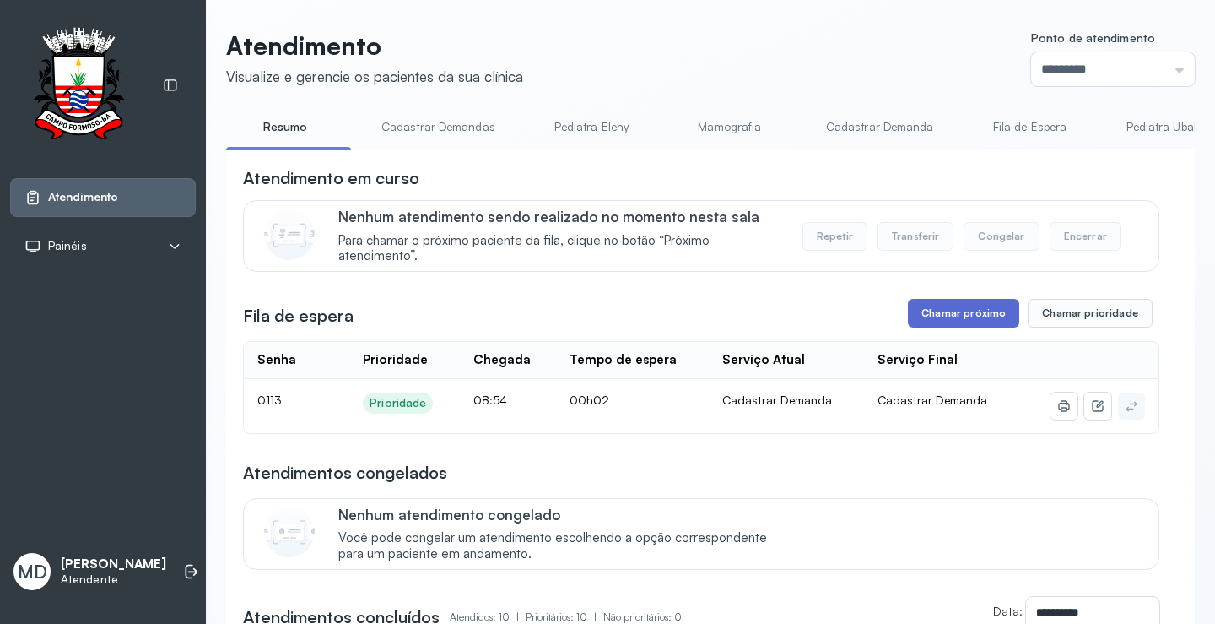
click at [946, 327] on button "Chamar próximo" at bounding box center [963, 313] width 111 height 29
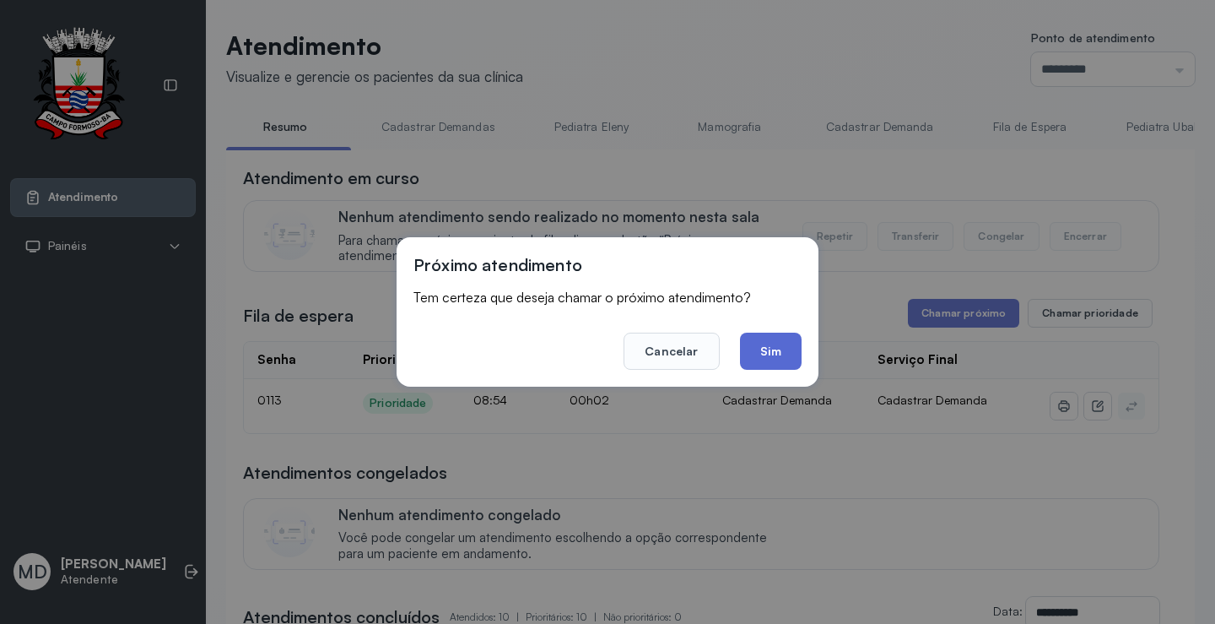
click at [786, 348] on button "Sim" at bounding box center [771, 350] width 62 height 37
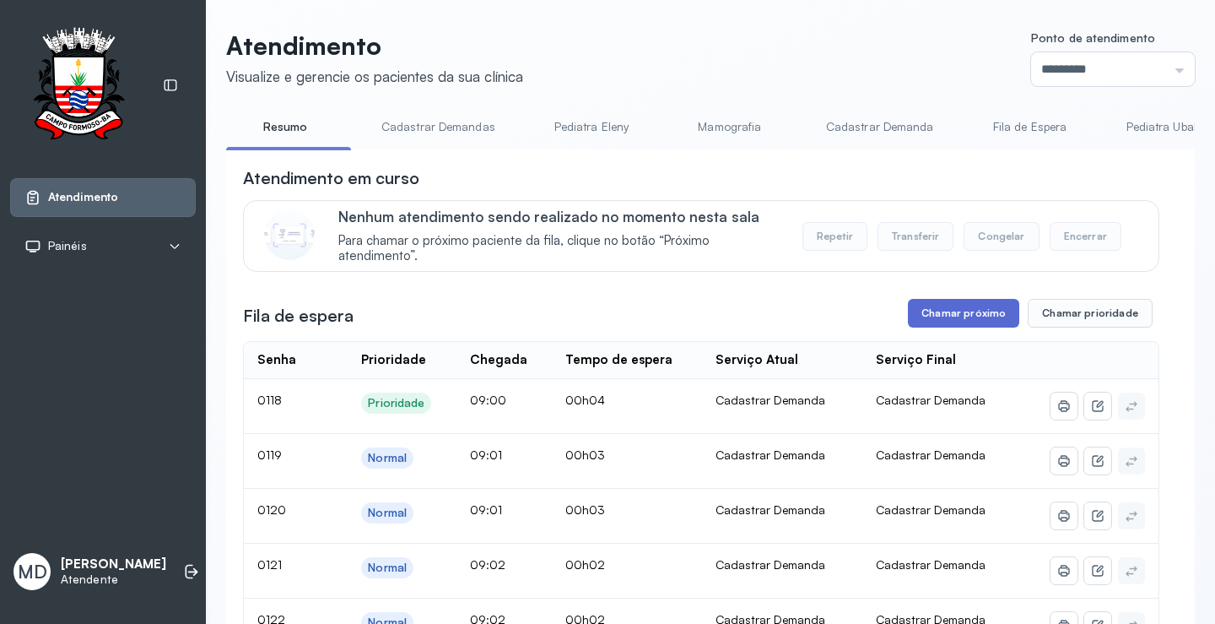
click at [969, 312] on button "Chamar próximo" at bounding box center [963, 313] width 111 height 29
click at [975, 314] on button "Chamar próximo" at bounding box center [963, 313] width 111 height 29
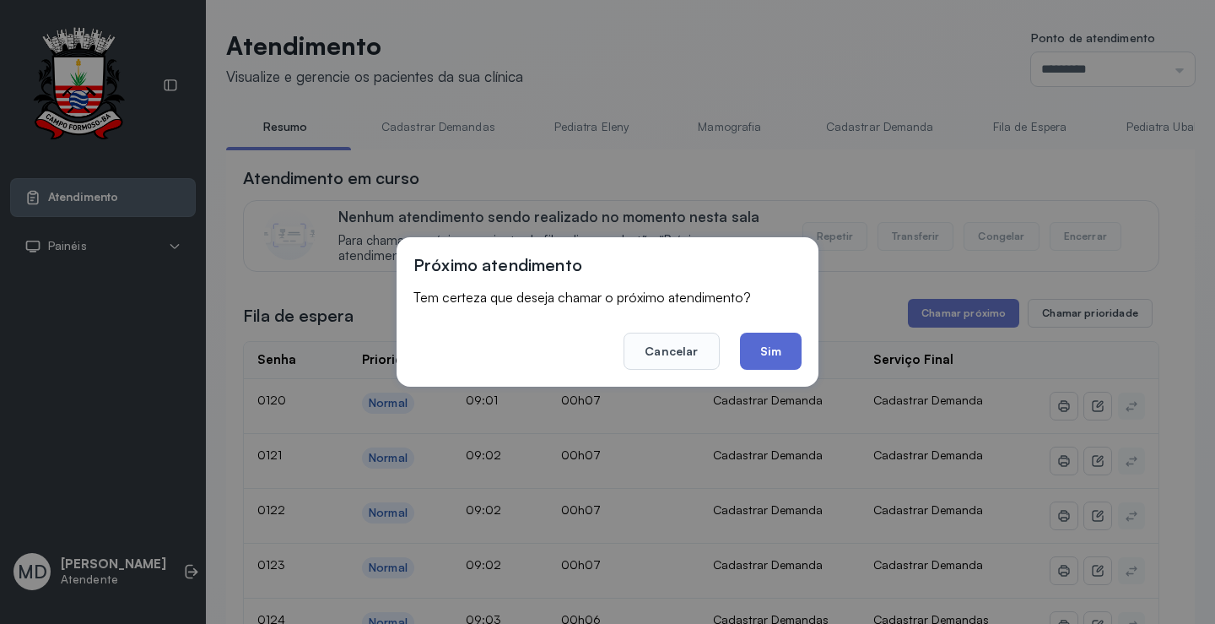
click at [776, 349] on button "Sim" at bounding box center [771, 350] width 62 height 37
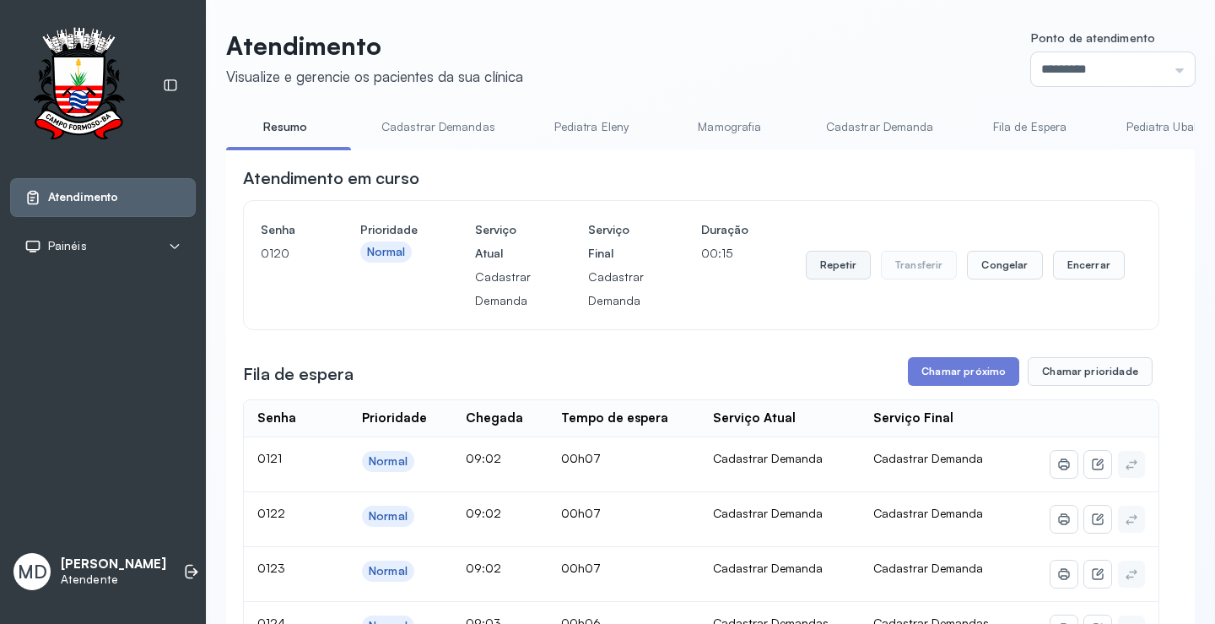
click at [843, 272] on button "Repetir" at bounding box center [838, 265] width 65 height 29
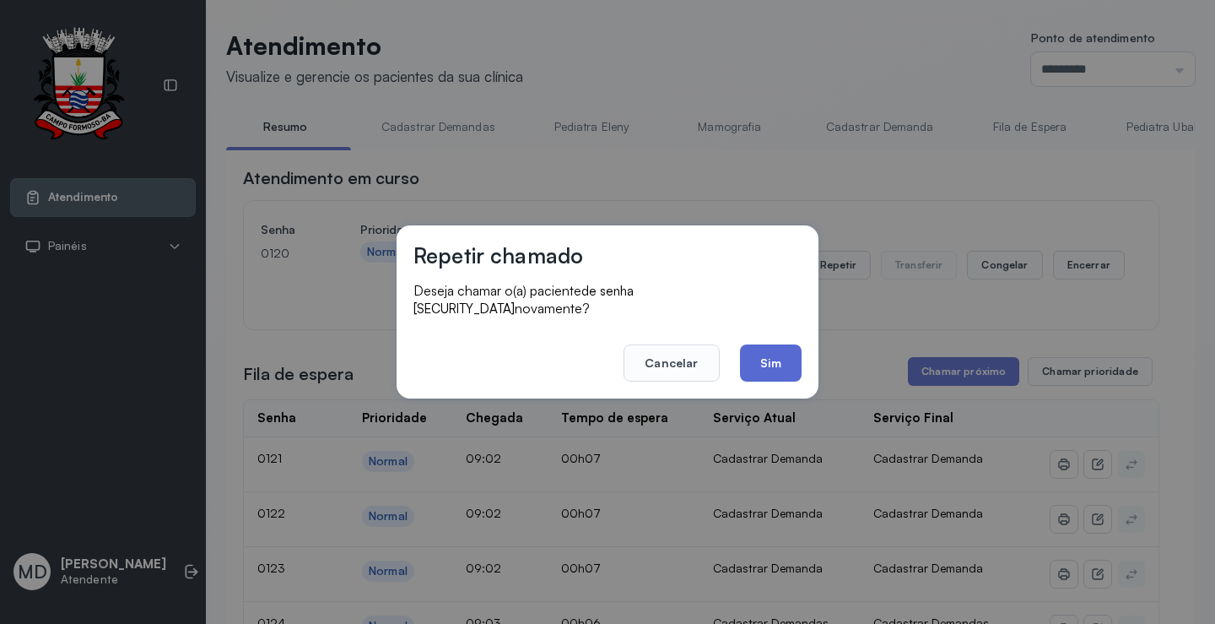
click at [772, 353] on button "Sim" at bounding box center [771, 362] width 62 height 37
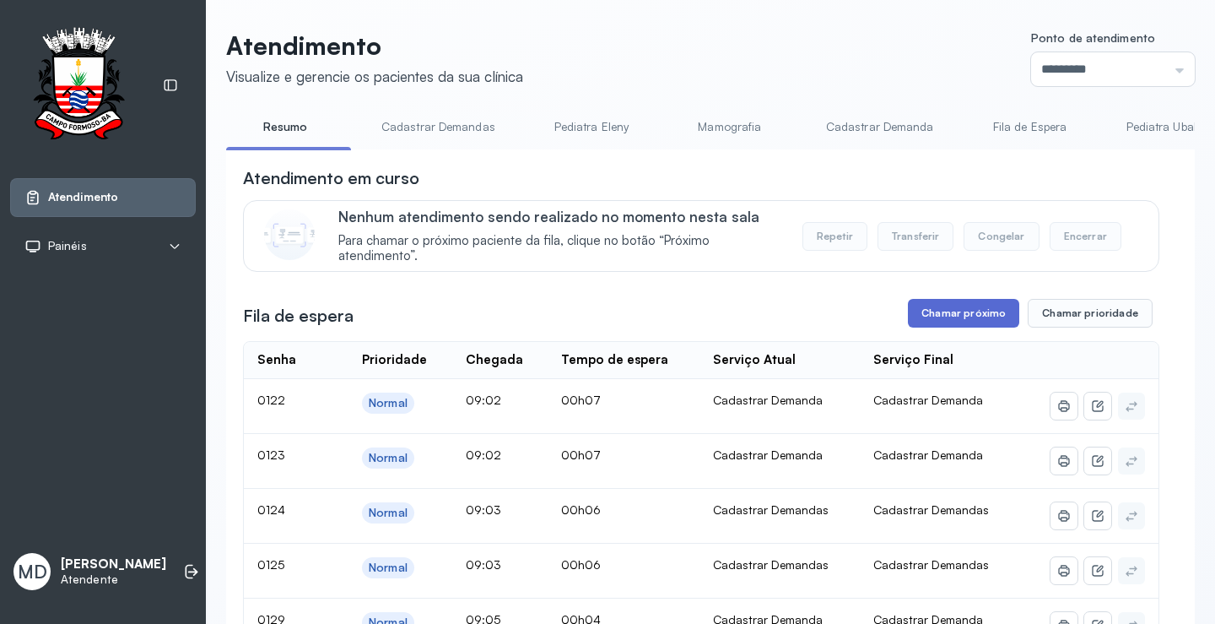
click at [960, 316] on button "Chamar próximo" at bounding box center [963, 313] width 111 height 29
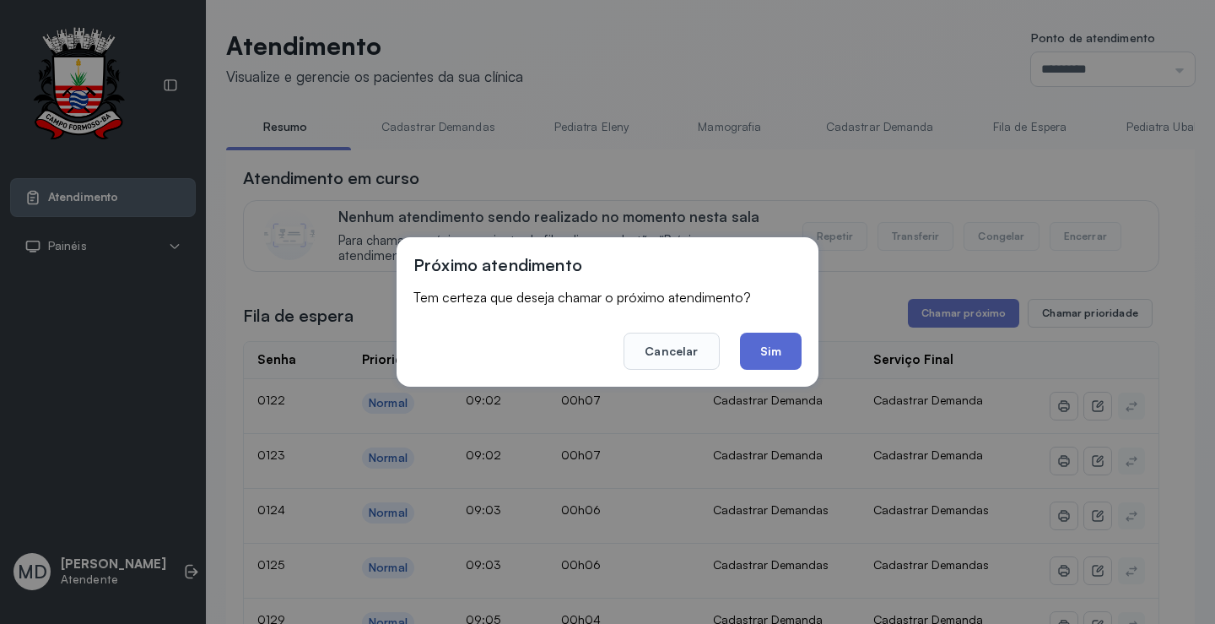
click at [761, 348] on button "Sim" at bounding box center [771, 350] width 62 height 37
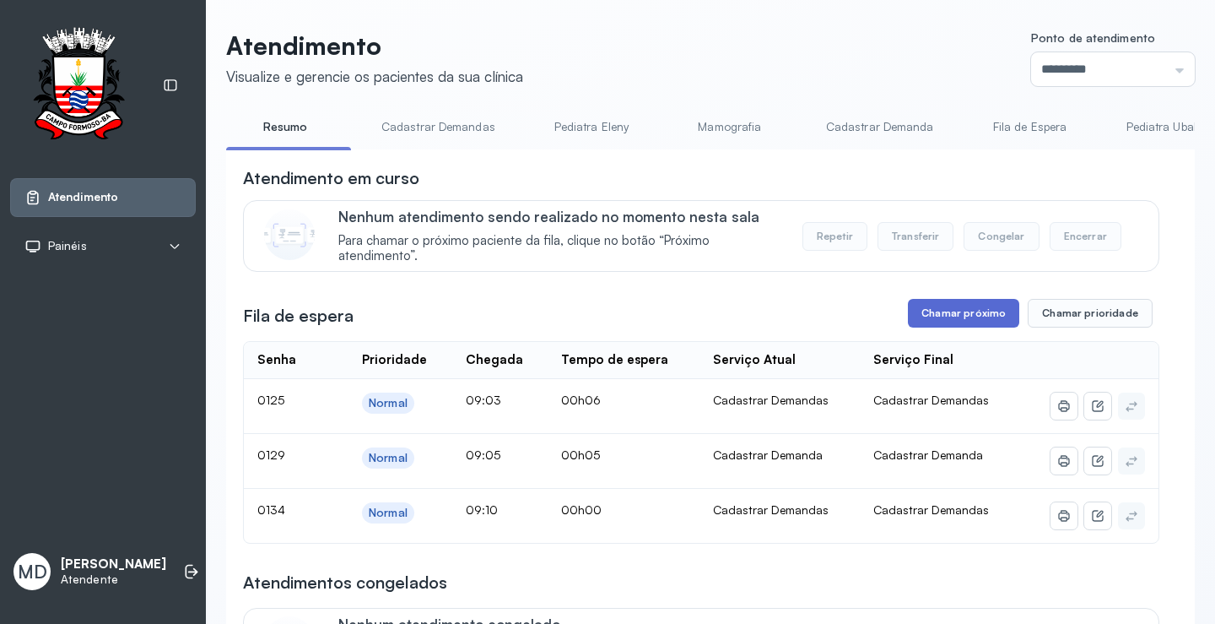
click at [944, 319] on button "Chamar próximo" at bounding box center [963, 313] width 111 height 29
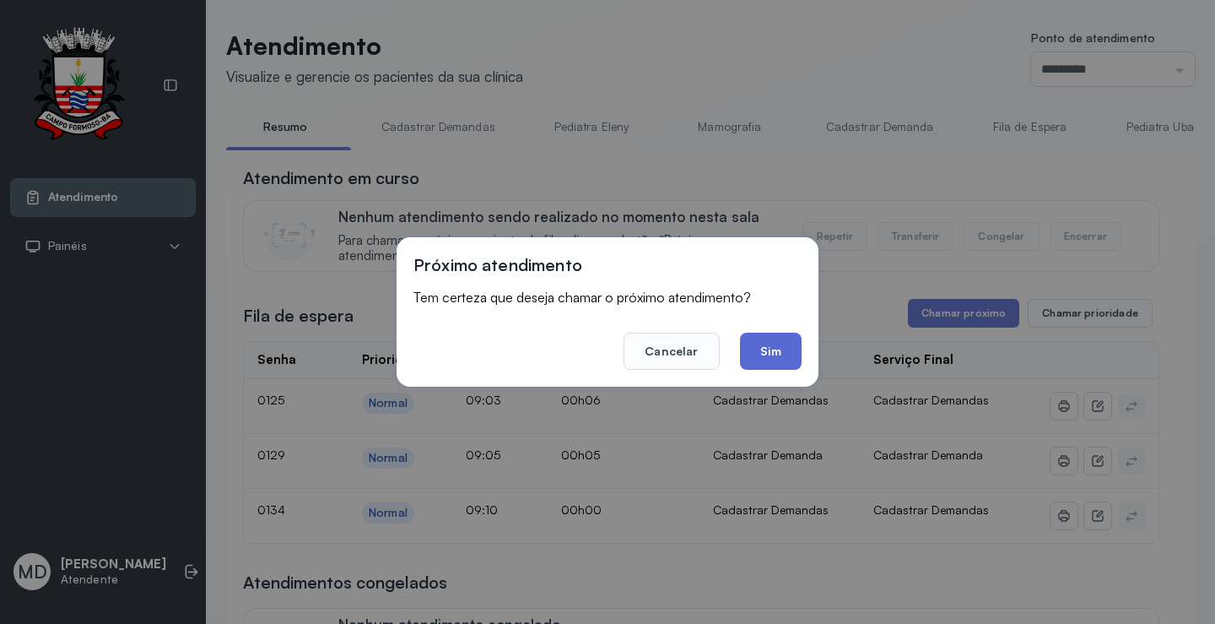
click at [778, 343] on button "Sim" at bounding box center [771, 350] width 62 height 37
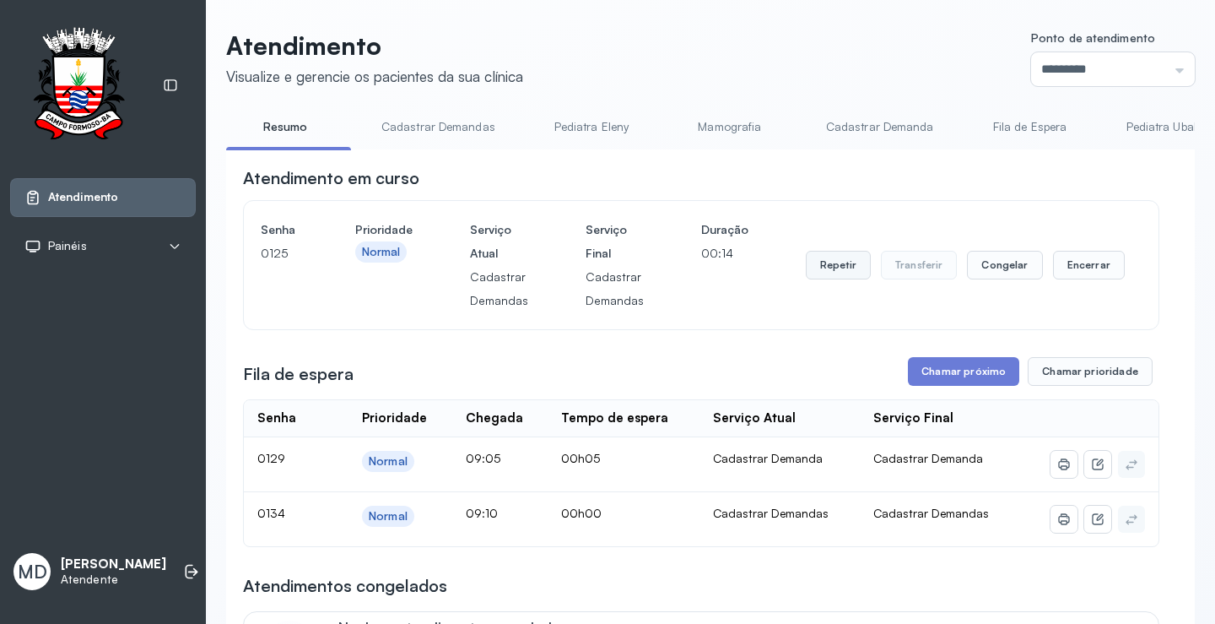
click at [843, 267] on button "Repetir" at bounding box center [838, 265] width 65 height 29
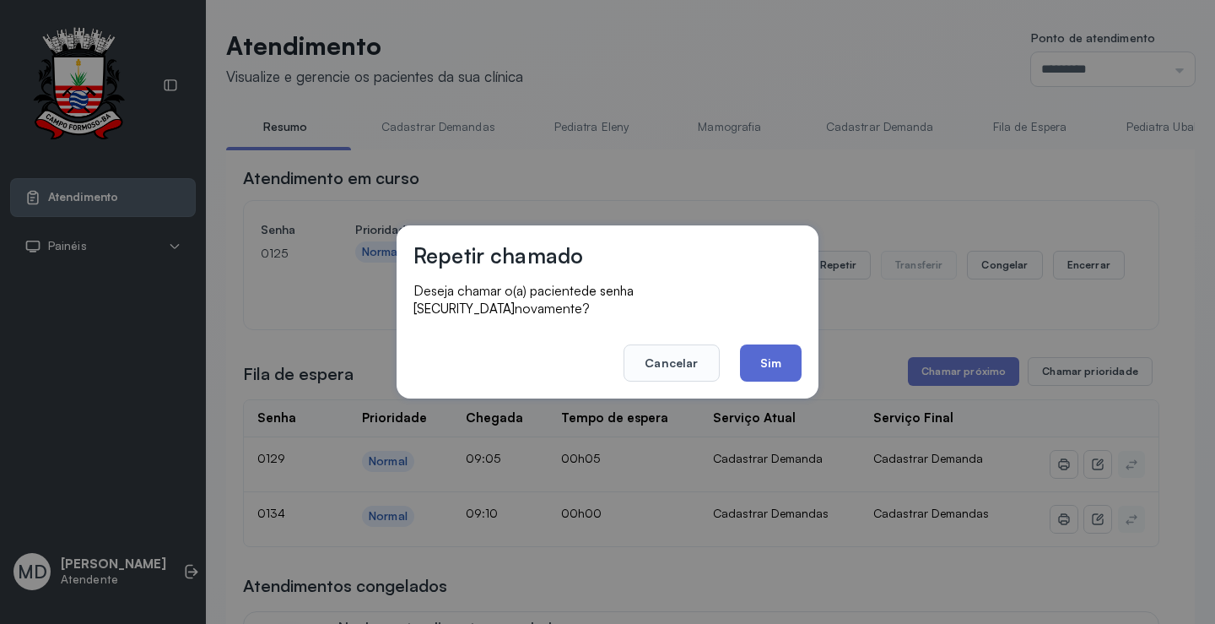
click at [769, 354] on button "Sim" at bounding box center [771, 362] width 62 height 37
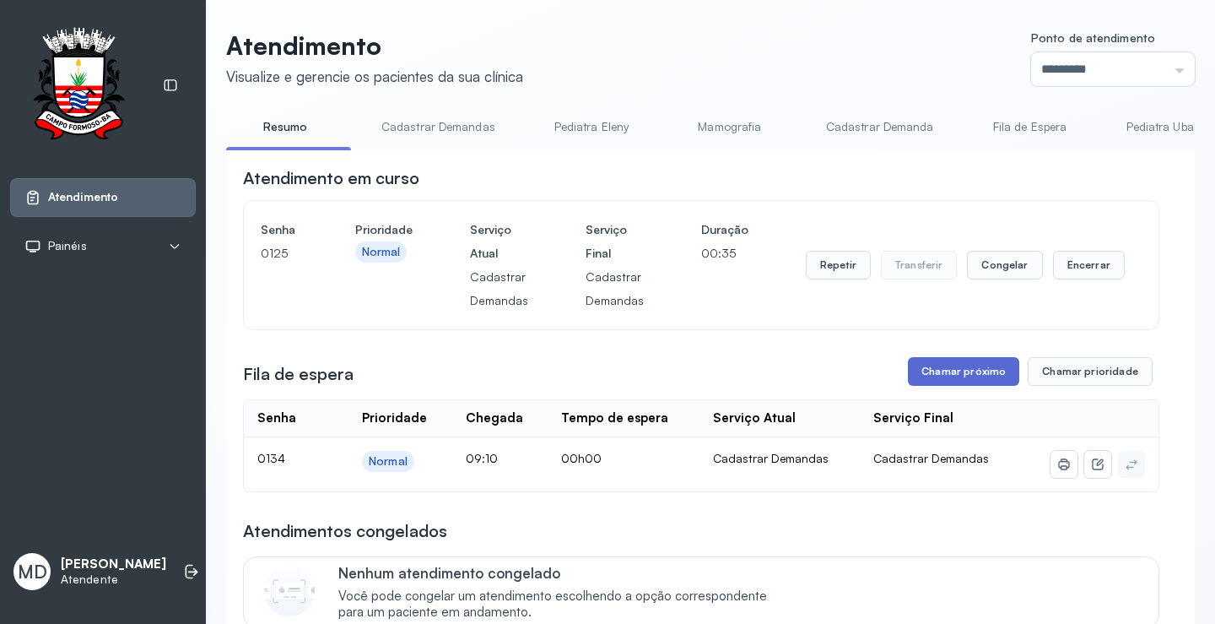
click at [967, 372] on button "Chamar próximo" at bounding box center [963, 371] width 111 height 29
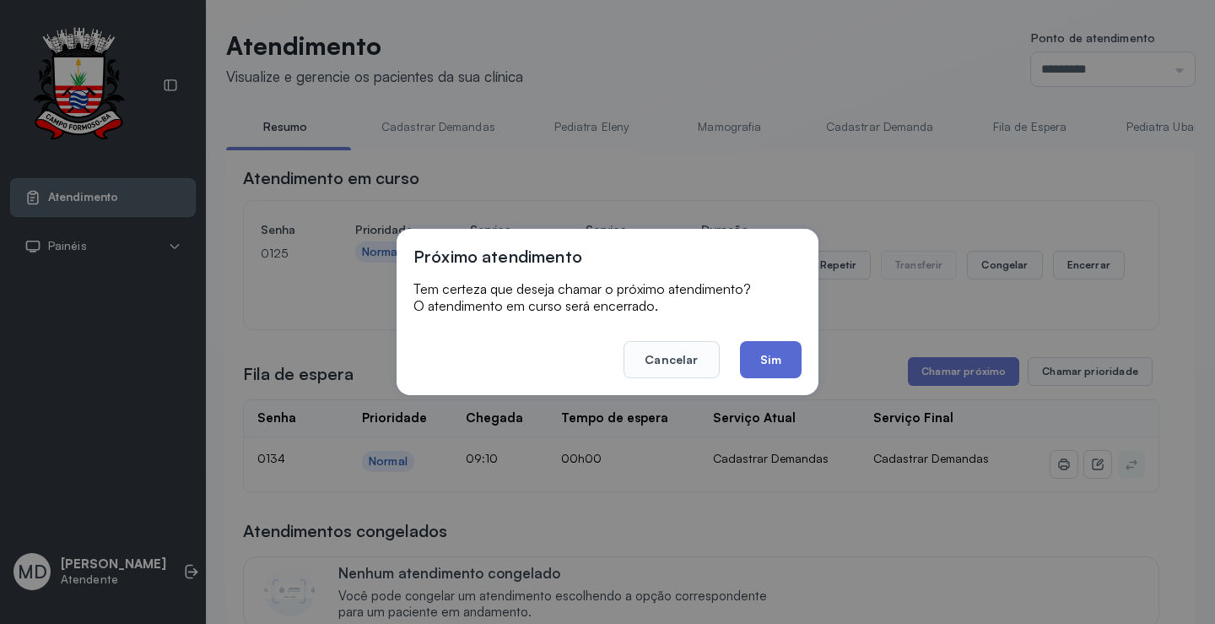
click at [769, 353] on button "Sim" at bounding box center [771, 359] width 62 height 37
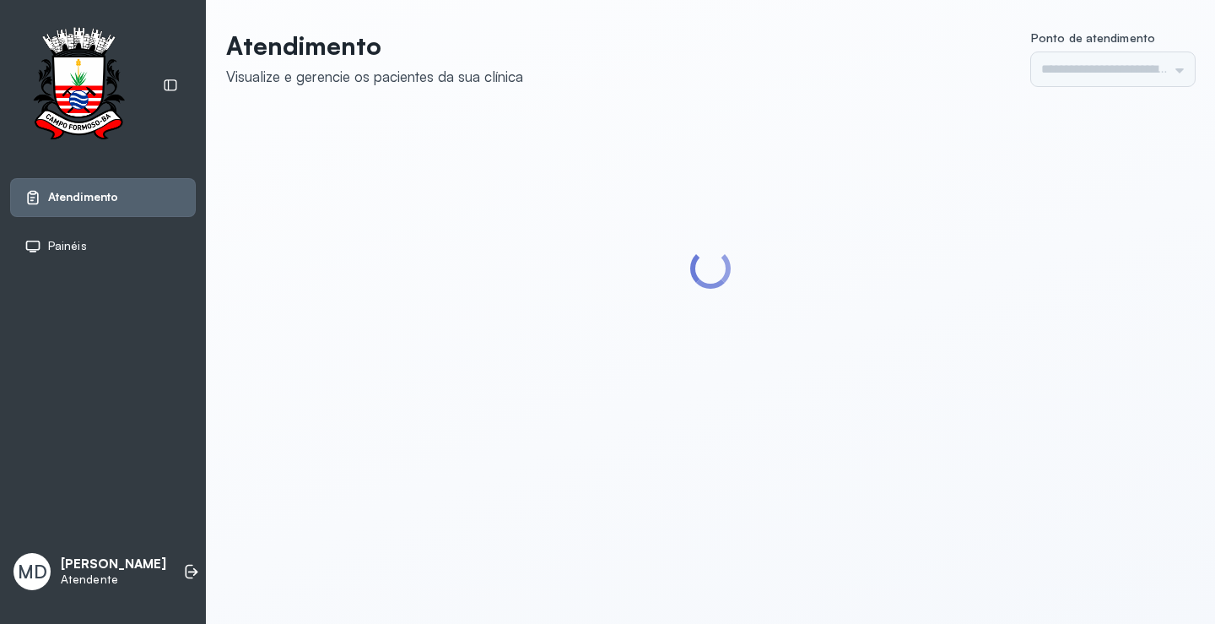
type input "*********"
